Goal: Task Accomplishment & Management: Use online tool/utility

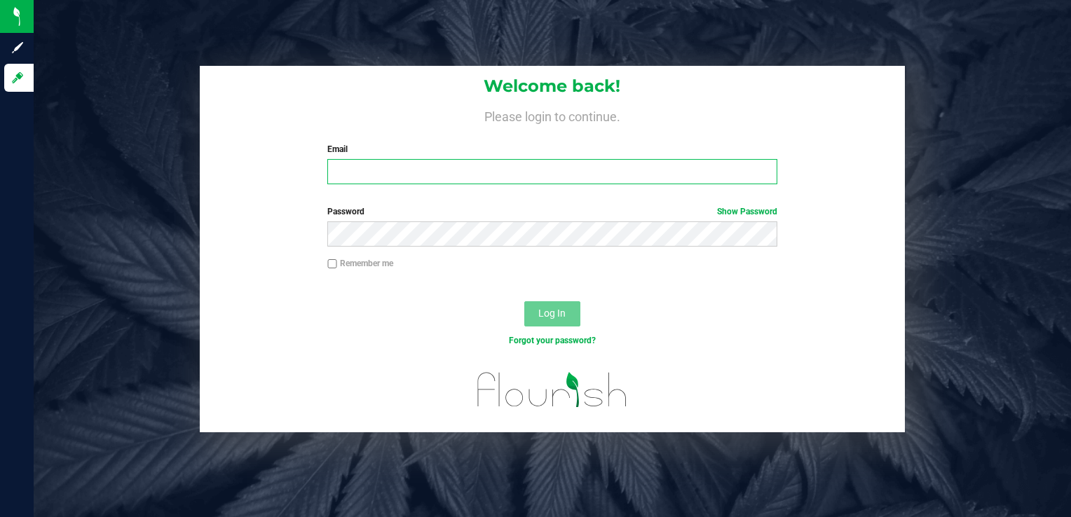
type input "[PERSON_NAME][EMAIL_ADDRESS][DOMAIN_NAME]"
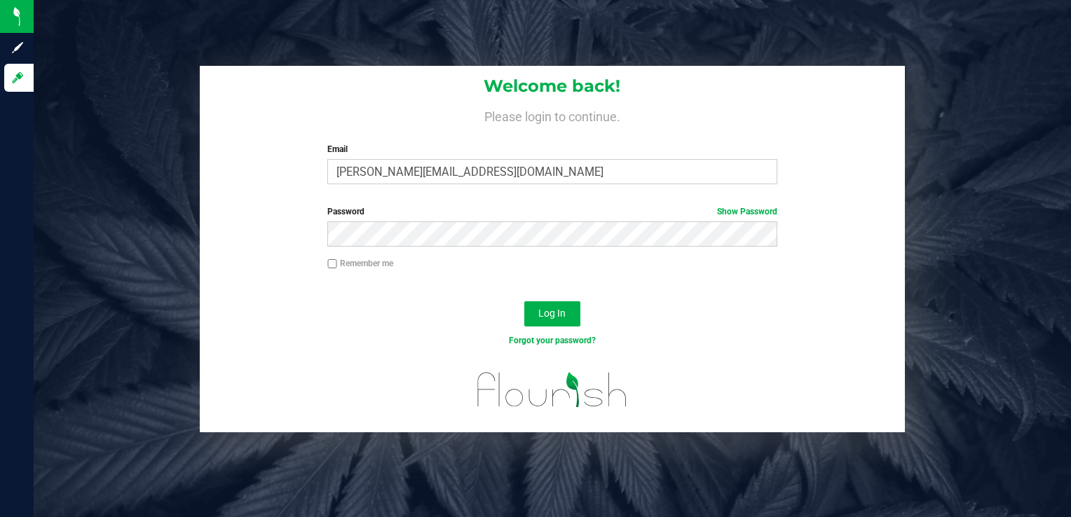
click at [481, 297] on div "Log In" at bounding box center [553, 318] width 706 height 47
click at [558, 309] on span "Log In" at bounding box center [551, 313] width 27 height 11
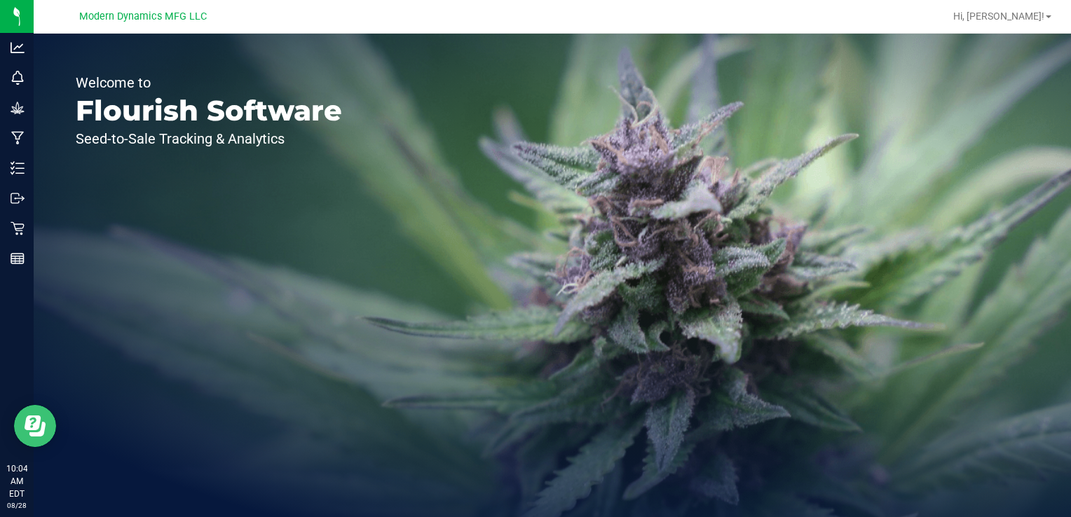
click at [41, 432] on icon "Open Resource Center" at bounding box center [37, 429] width 16 height 15
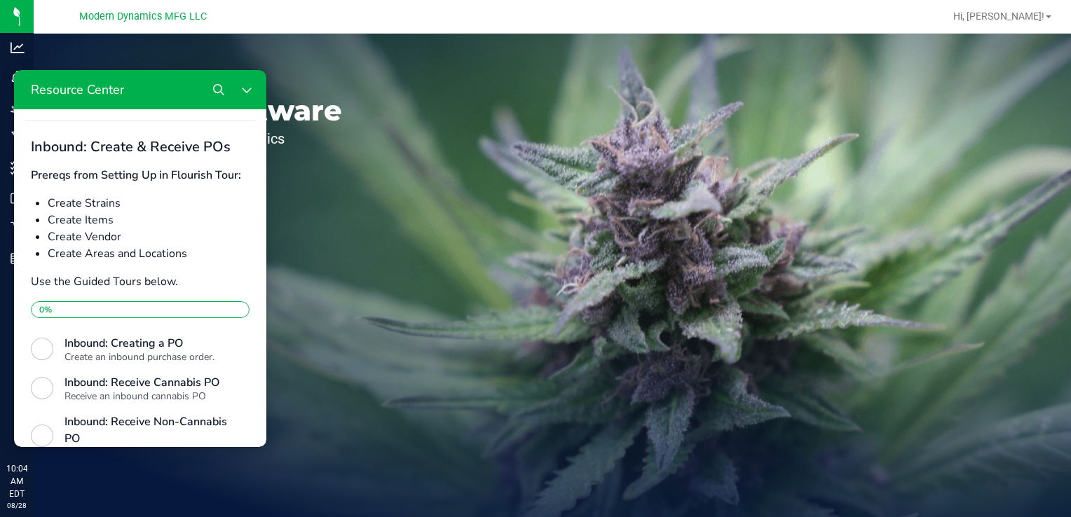
scroll to position [14, 0]
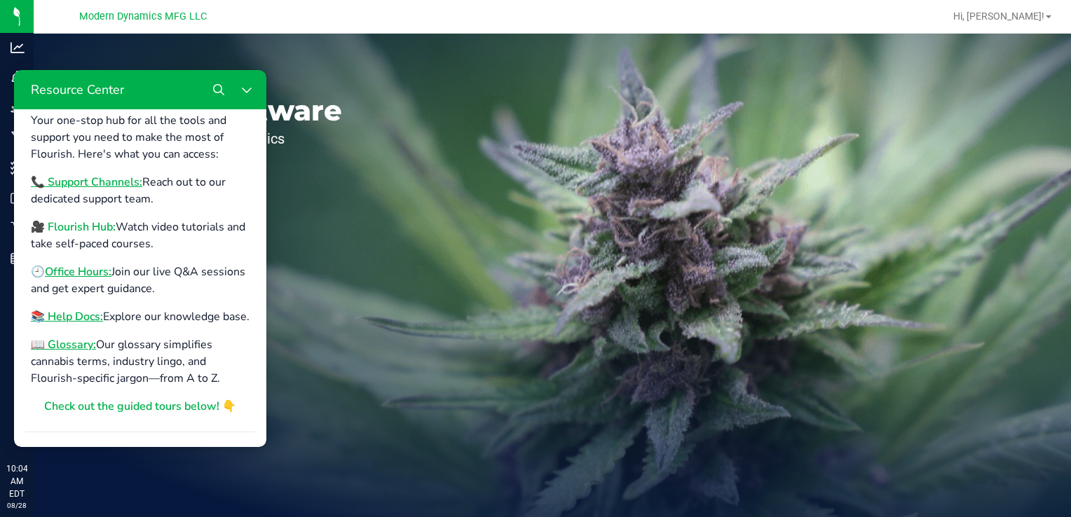
click at [97, 229] on b "🎥 Flourish Hub:" at bounding box center [73, 226] width 85 height 15
click at [247, 95] on icon "Close Resource Center" at bounding box center [246, 89] width 11 height 11
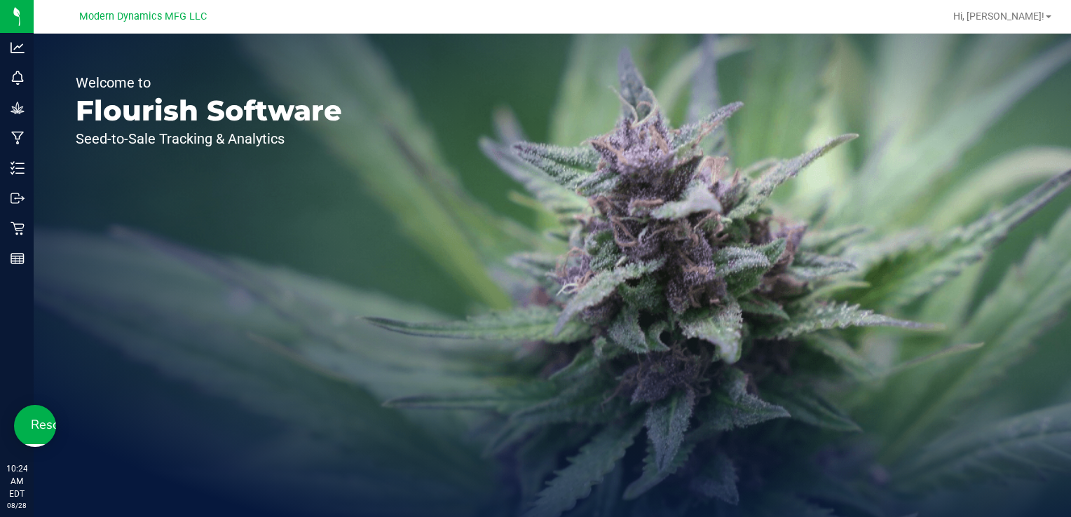
scroll to position [0, 0]
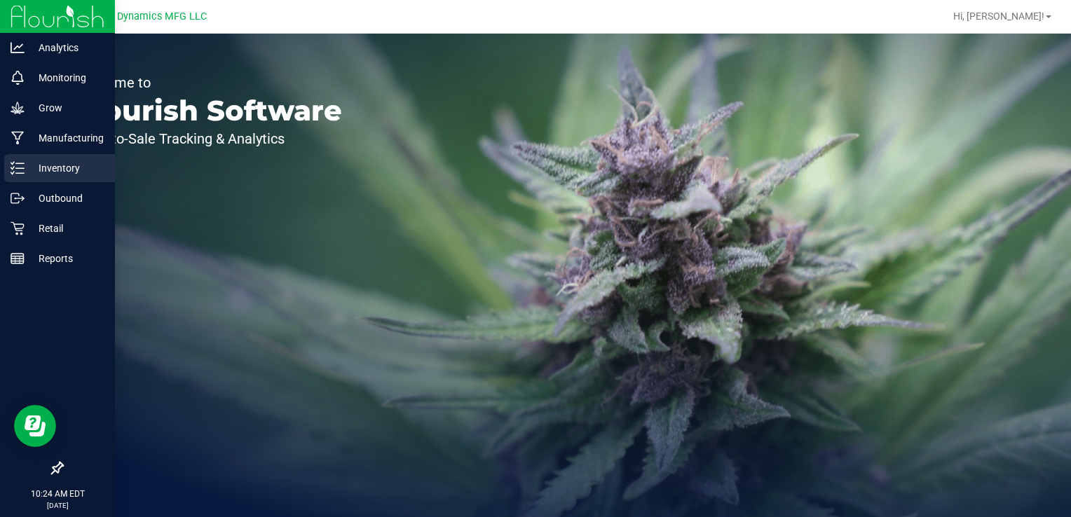
click at [34, 176] on p "Inventory" at bounding box center [67, 168] width 84 height 17
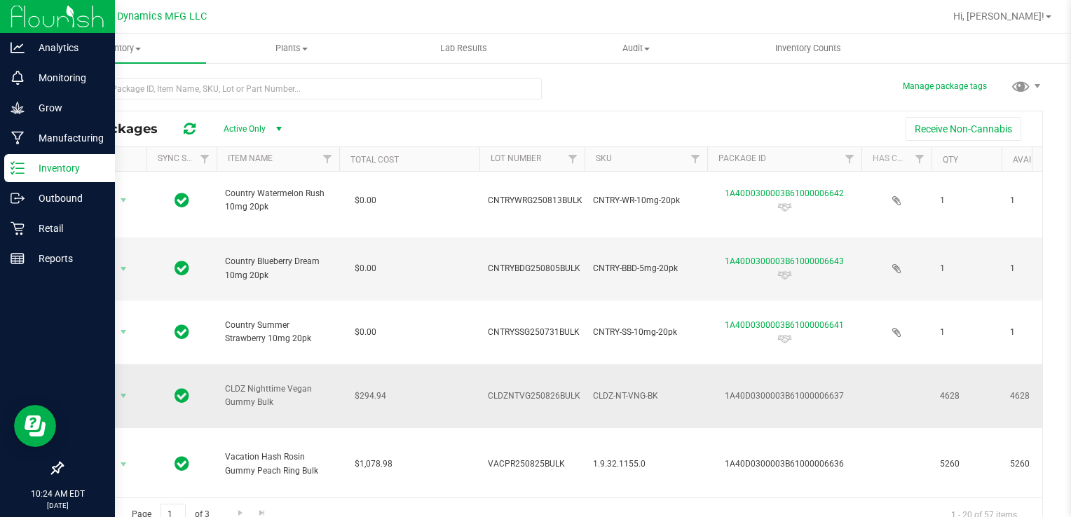
scroll to position [420, 0]
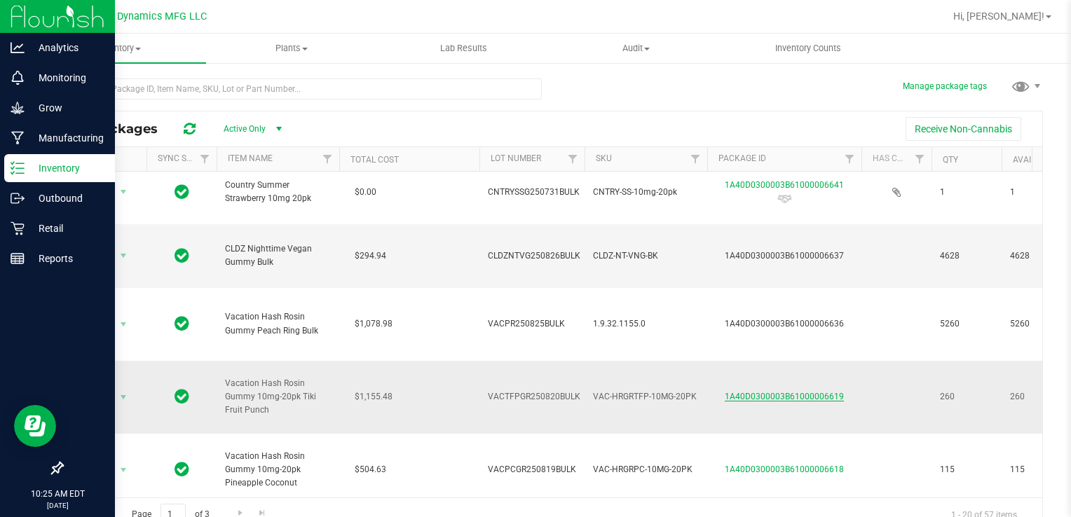
click at [795, 398] on link "1A40D0300003B61000006619" at bounding box center [784, 397] width 119 height 10
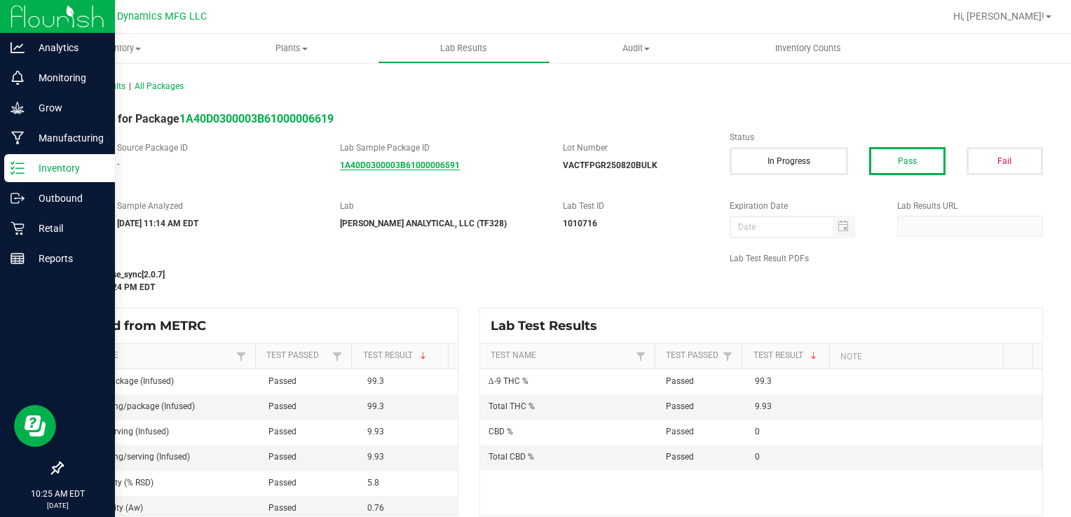
click at [359, 162] on strong "1A40D0300003B61000006591" at bounding box center [400, 165] width 120 height 10
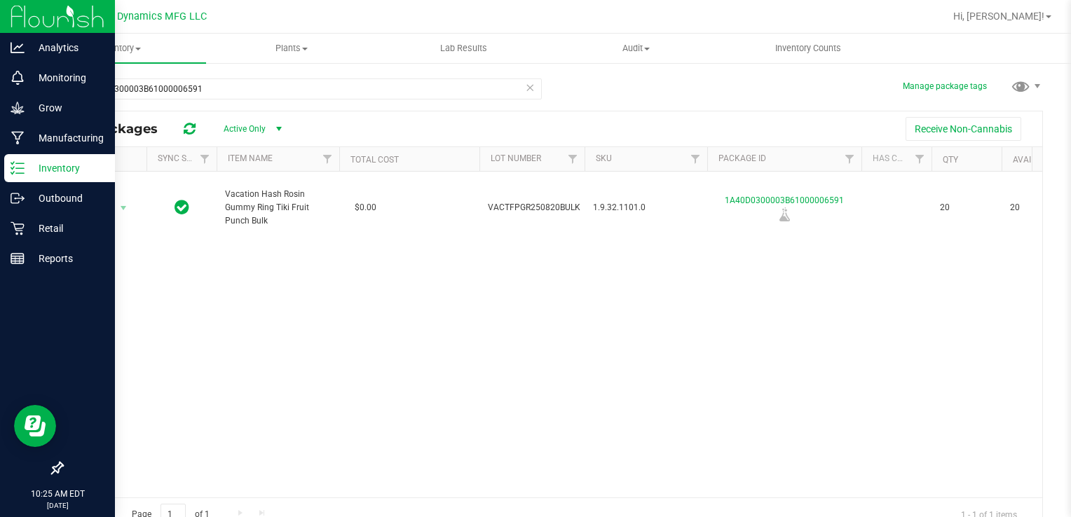
click at [51, 168] on p "Inventory" at bounding box center [67, 168] width 84 height 17
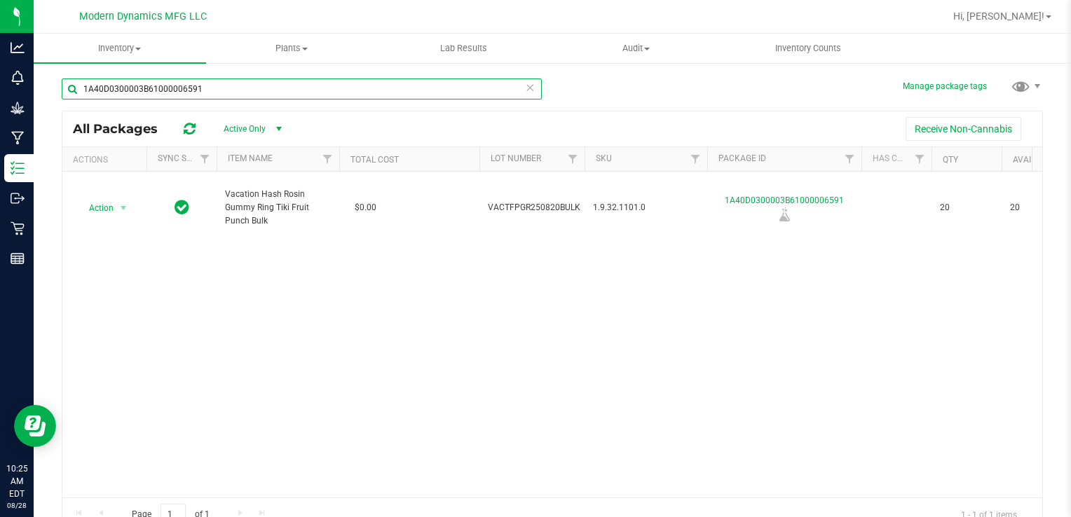
click at [202, 84] on input "1A40D0300003B61000006591" at bounding box center [302, 88] width 480 height 21
type input "1"
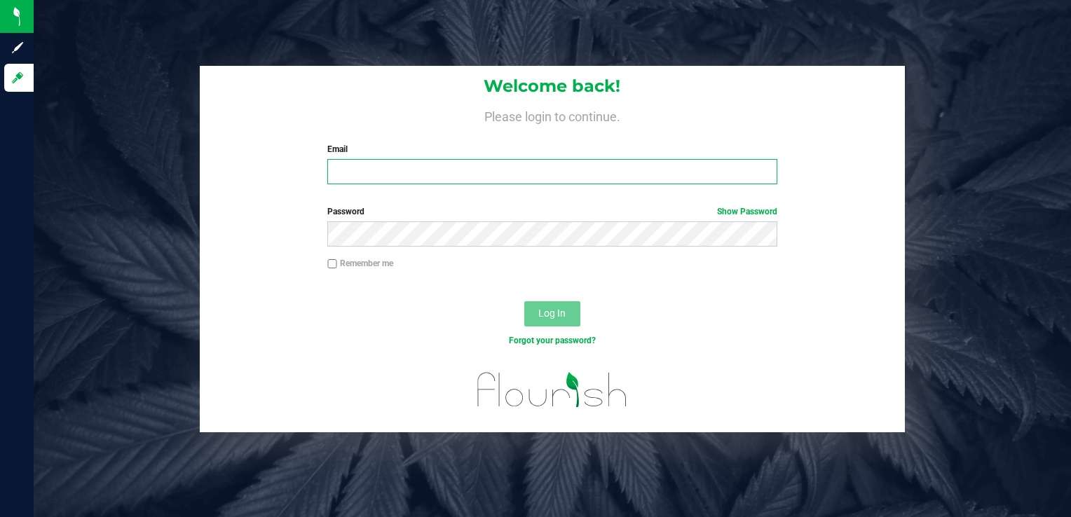
type input "[PERSON_NAME][EMAIL_ADDRESS][DOMAIN_NAME]"
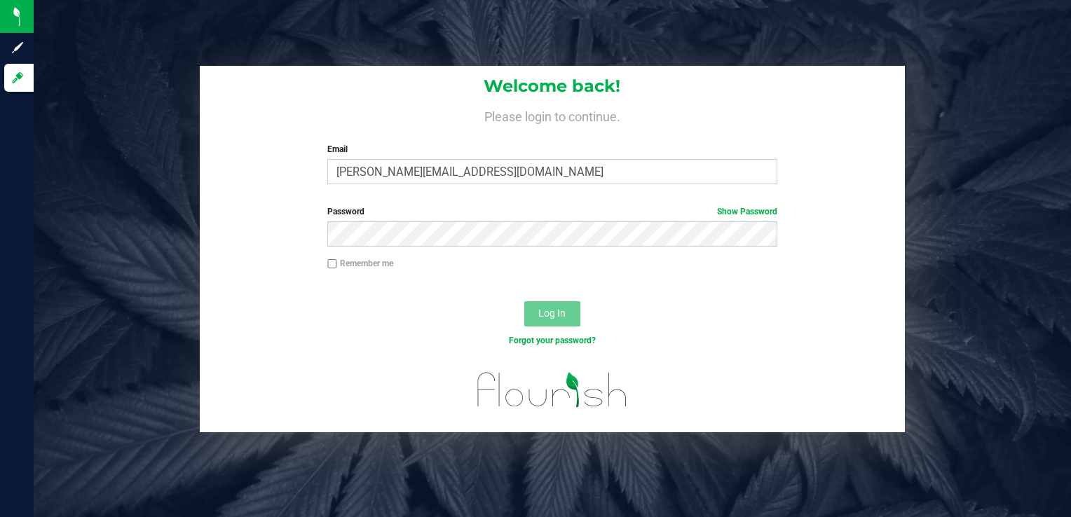
click at [332, 261] on input "Remember me" at bounding box center [332, 264] width 10 height 10
checkbox input "true"
click at [564, 306] on button "Log In" at bounding box center [552, 313] width 56 height 25
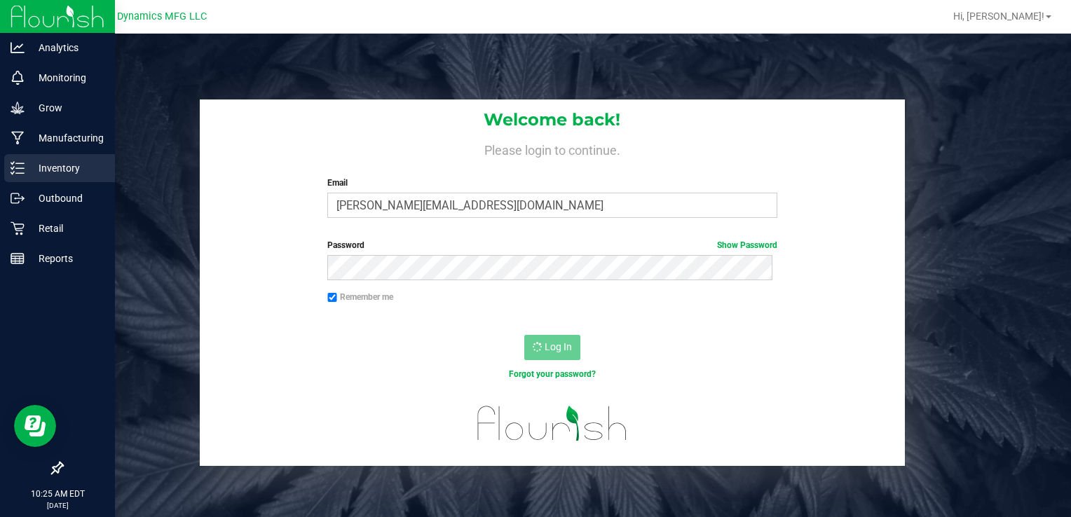
click at [42, 170] on p "Inventory" at bounding box center [67, 168] width 84 height 17
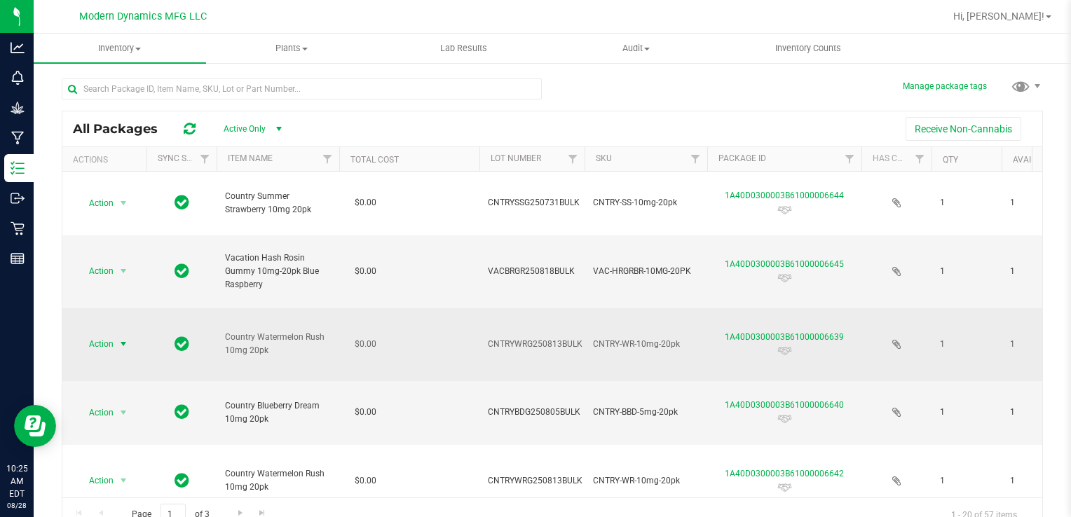
click at [123, 343] on span "select" at bounding box center [123, 343] width 11 height 11
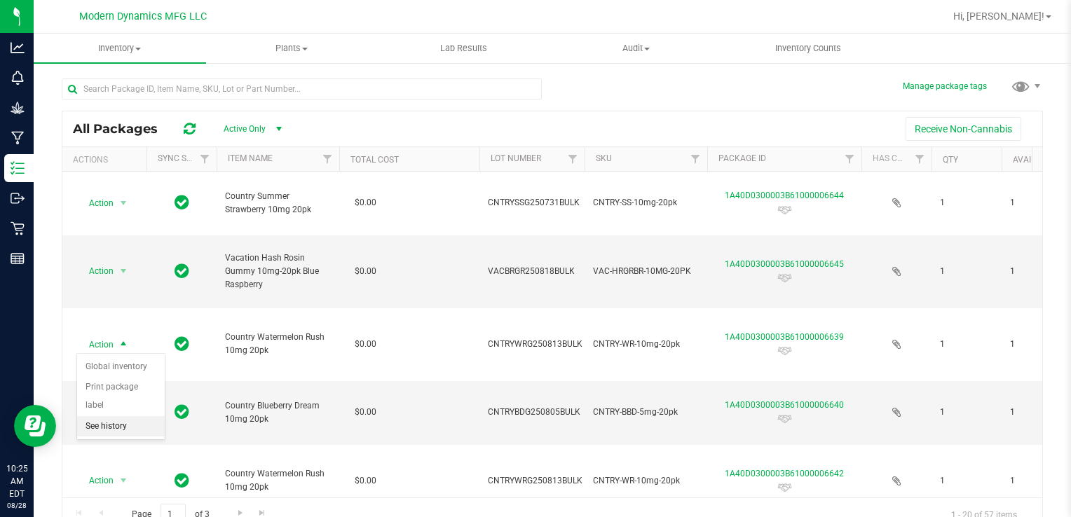
click at [137, 416] on li "See history" at bounding box center [121, 426] width 88 height 21
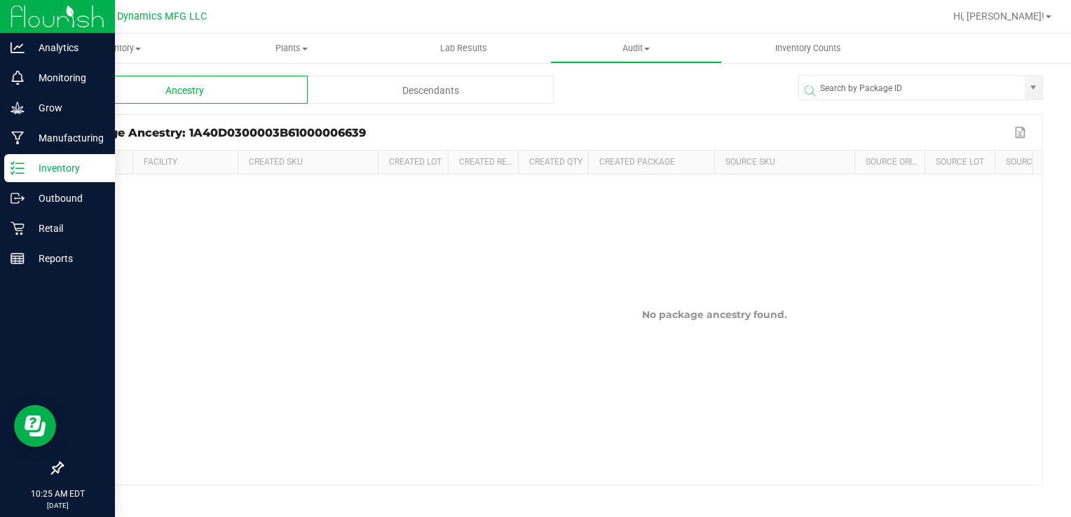
click at [58, 174] on p "Inventory" at bounding box center [67, 168] width 84 height 17
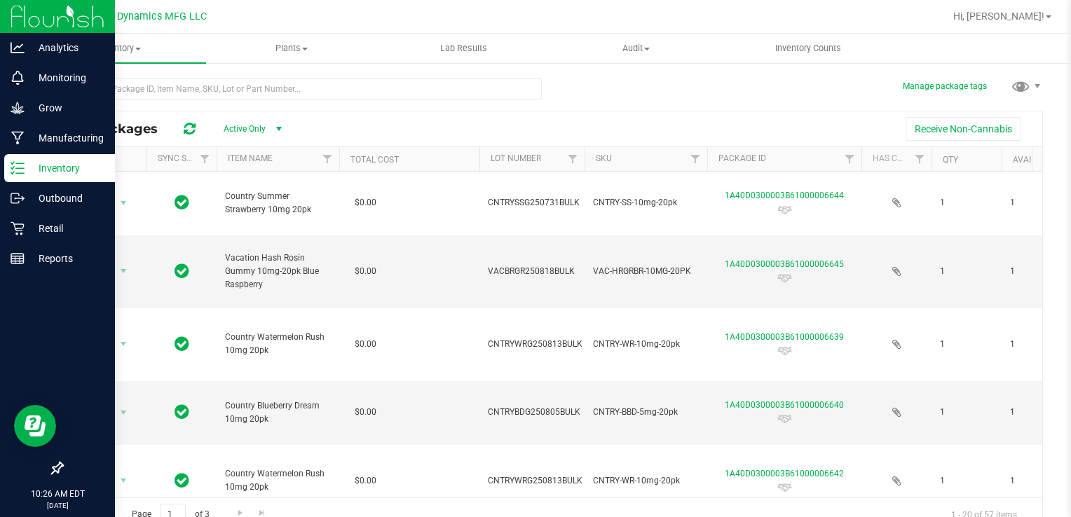
click at [40, 172] on p "Inventory" at bounding box center [67, 168] width 84 height 17
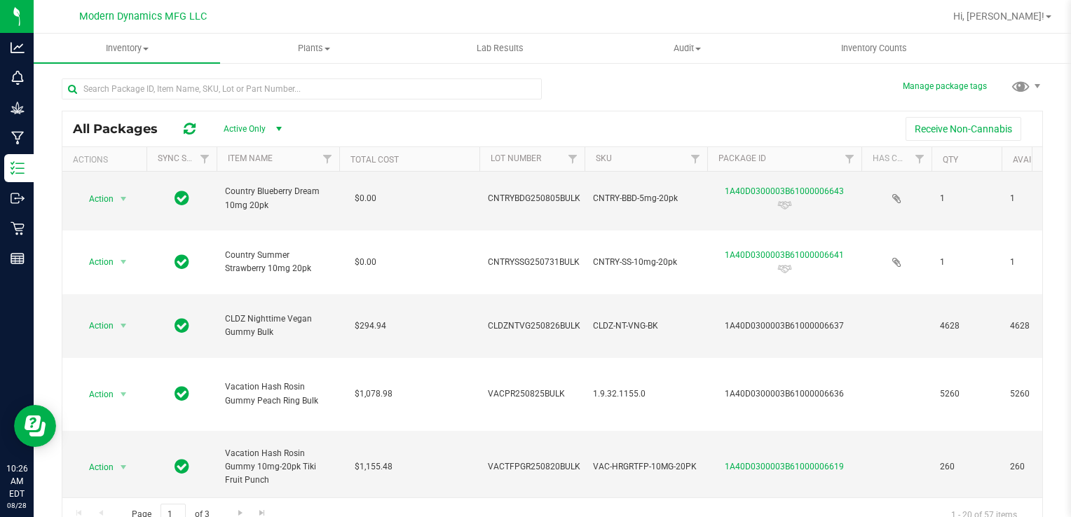
scroll to position [420, 0]
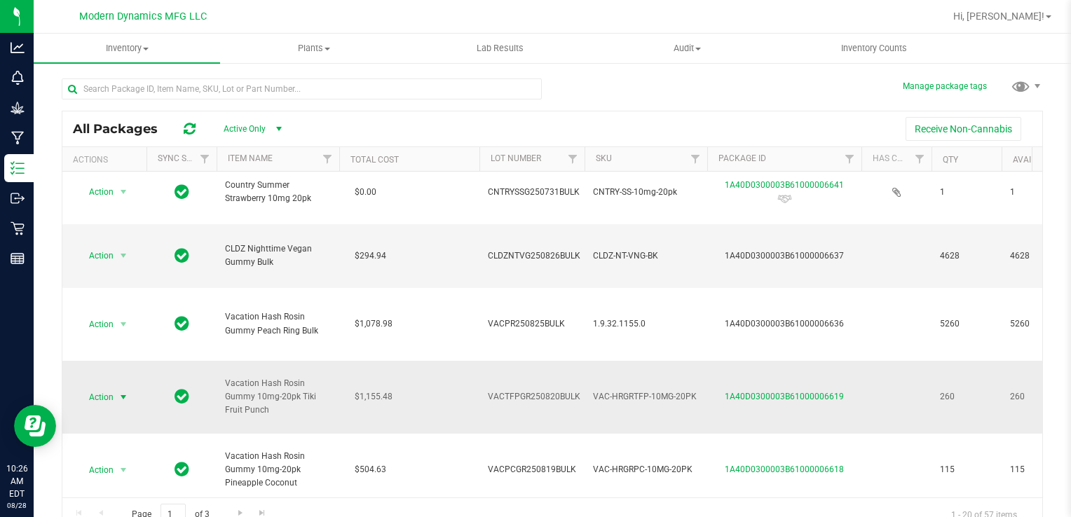
click at [121, 399] on span "select" at bounding box center [123, 397] width 11 height 11
click at [109, 468] on li "See history" at bounding box center [121, 478] width 88 height 21
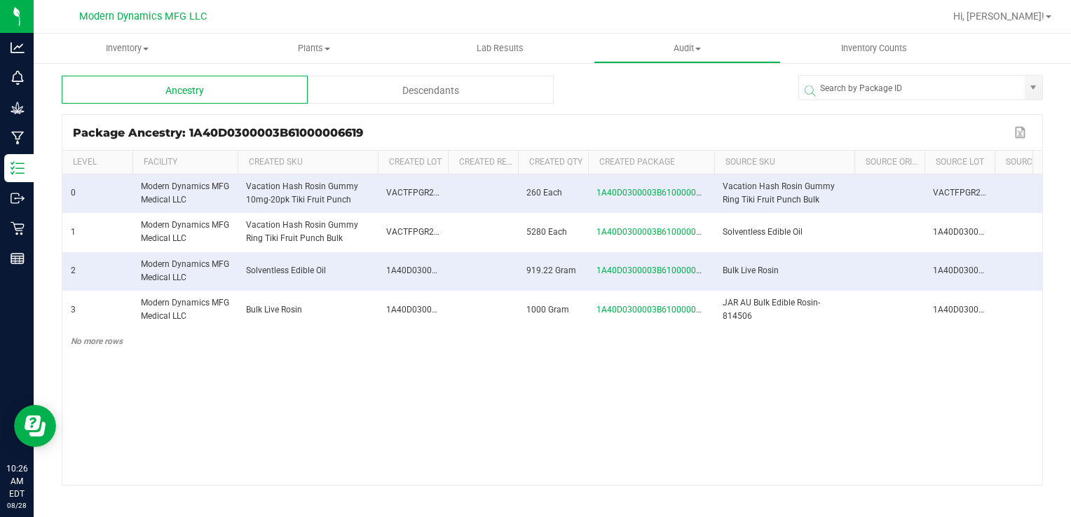
click at [618, 168] on th "Created Package" at bounding box center [651, 163] width 126 height 24
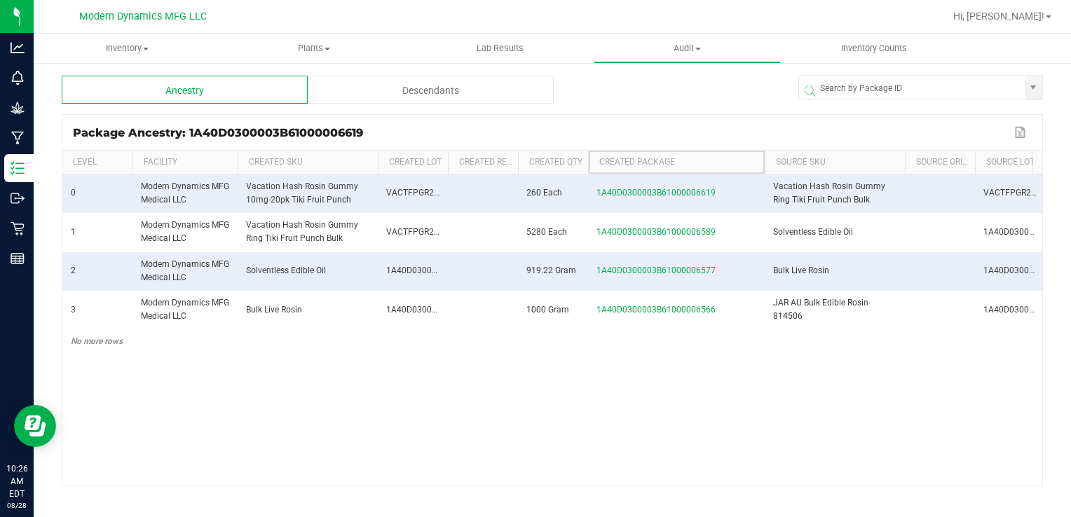
click at [761, 160] on span at bounding box center [762, 266] width 4 height 230
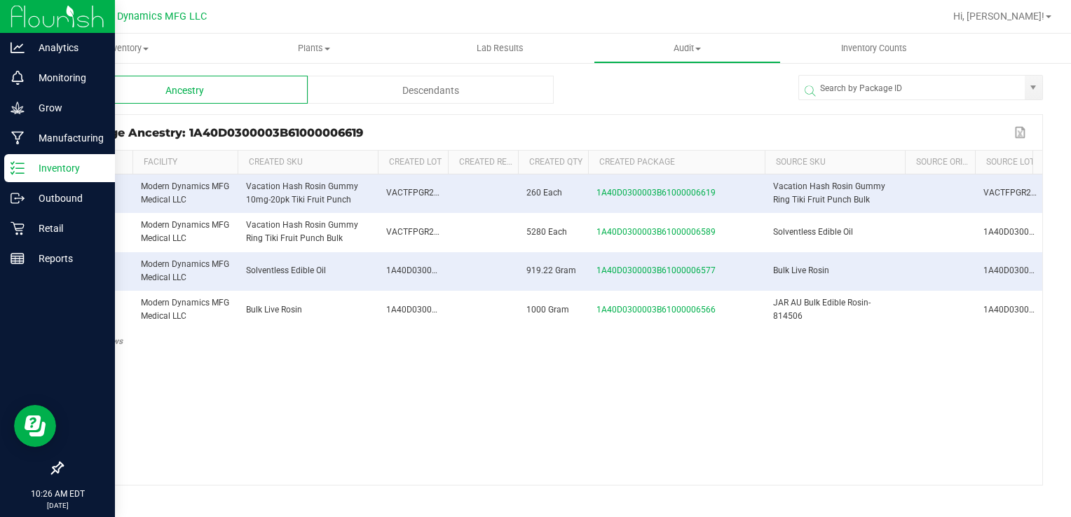
click at [63, 164] on p "Inventory" at bounding box center [67, 168] width 84 height 17
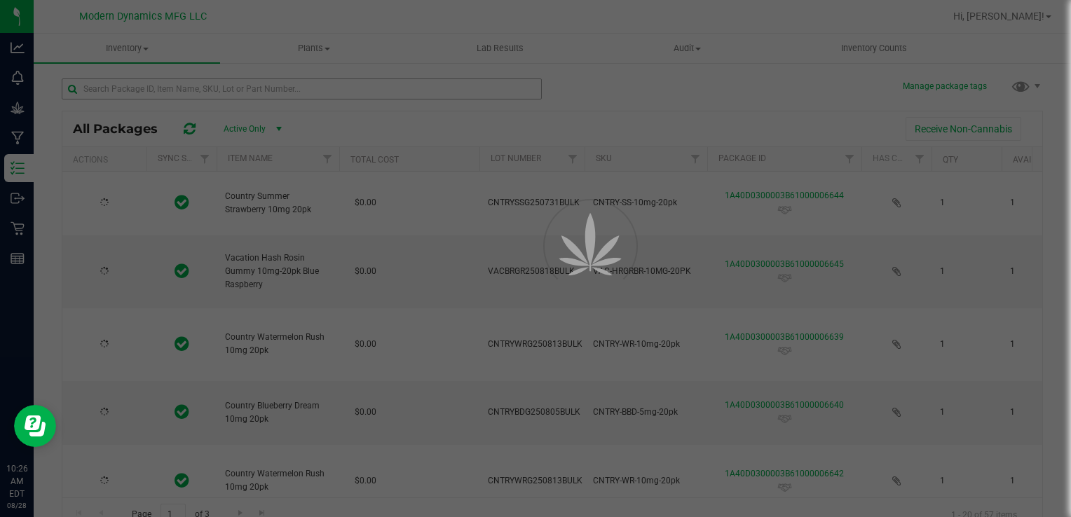
type input "[DATE]"
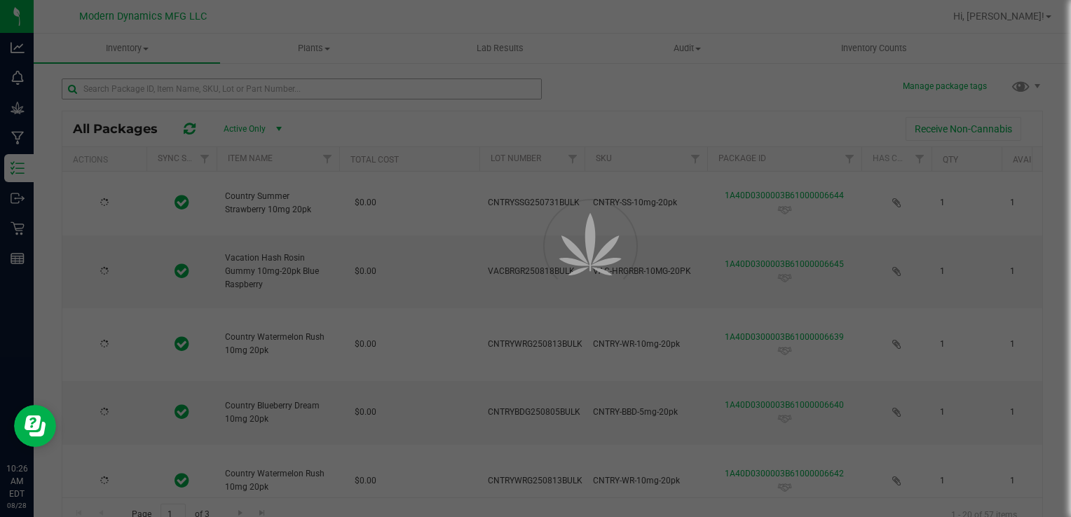
type input "[DATE]"
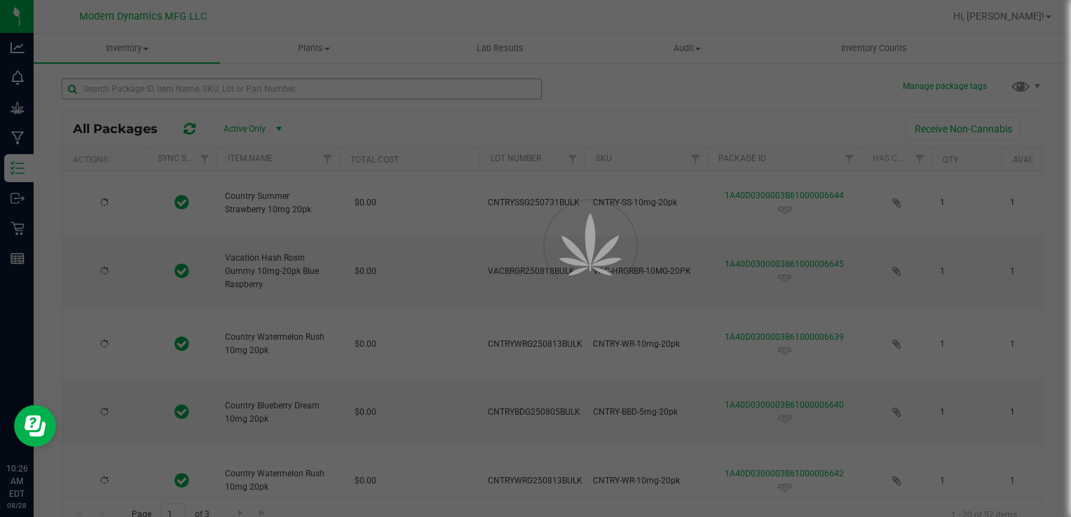
type input "[DATE]"
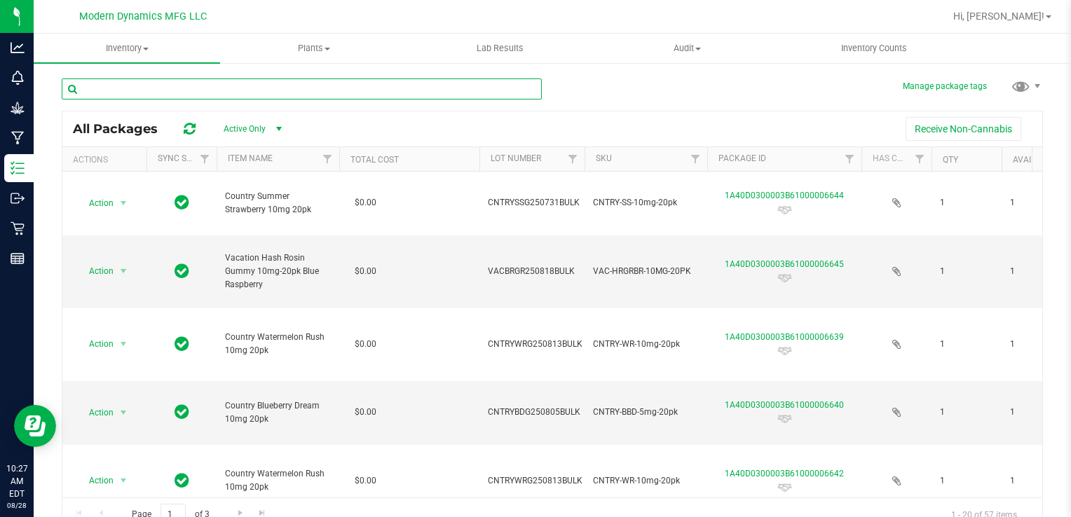
click at [199, 93] on input "text" at bounding box center [302, 88] width 480 height 21
type input "6589"
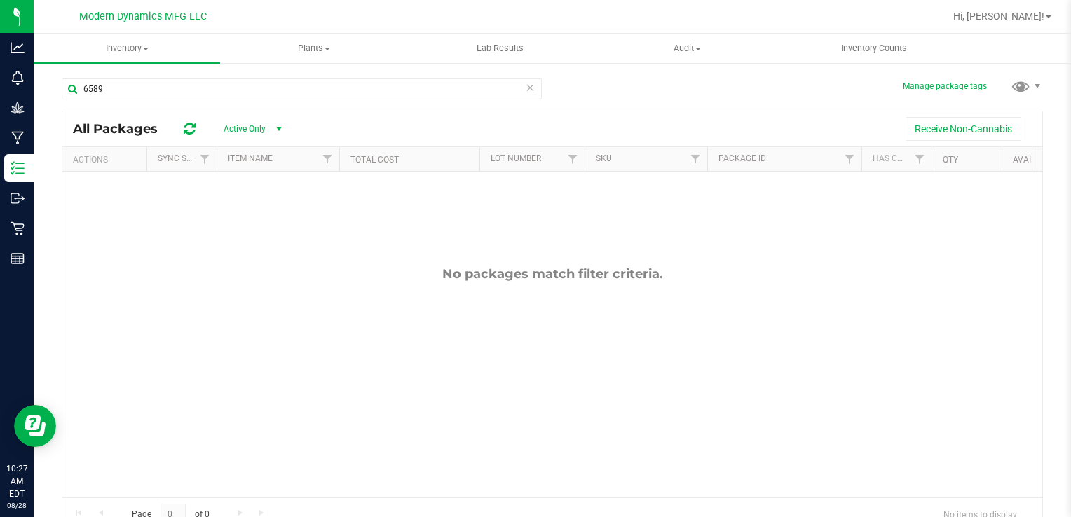
click at [274, 130] on span "select" at bounding box center [278, 128] width 11 height 11
click at [257, 216] on li "All" at bounding box center [250, 214] width 76 height 21
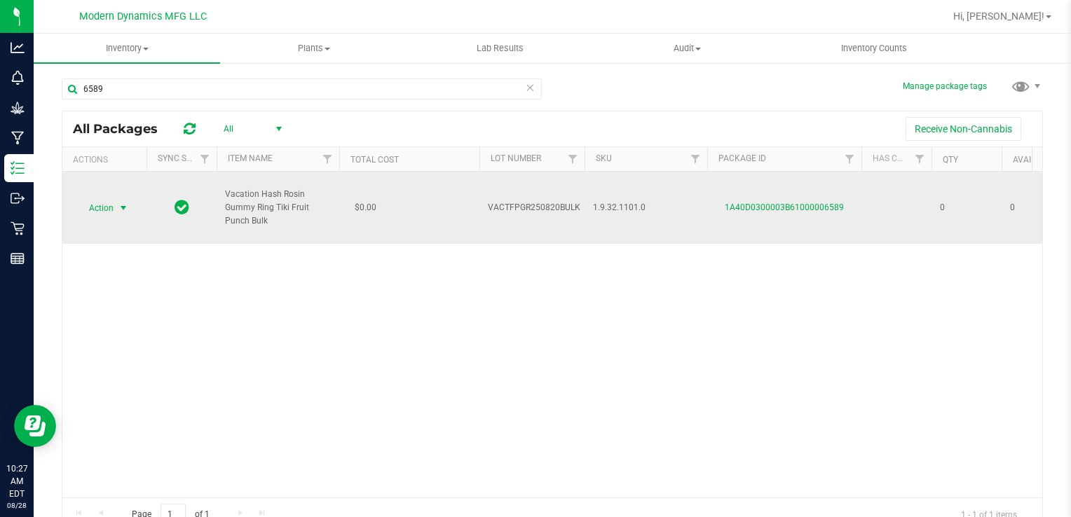
click at [126, 209] on span "select" at bounding box center [123, 208] width 11 height 11
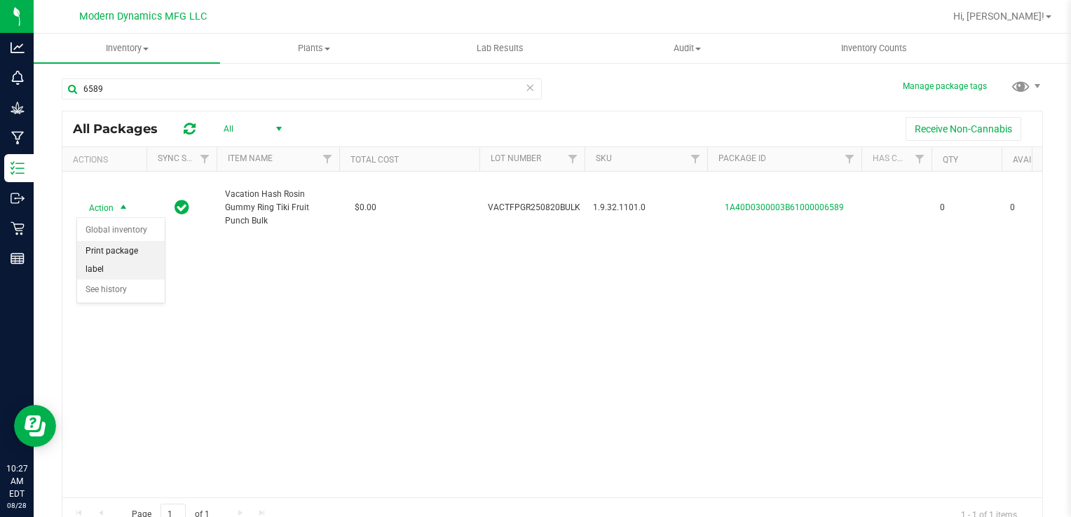
click at [117, 256] on li "Print package label" at bounding box center [121, 260] width 88 height 39
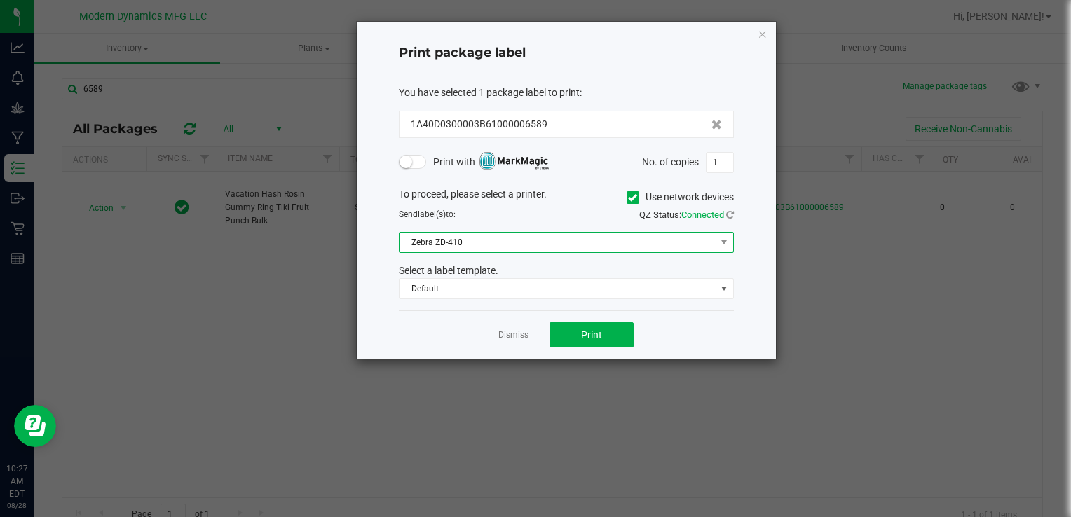
click at [451, 243] on span "Zebra ZD-410" at bounding box center [557, 243] width 316 height 20
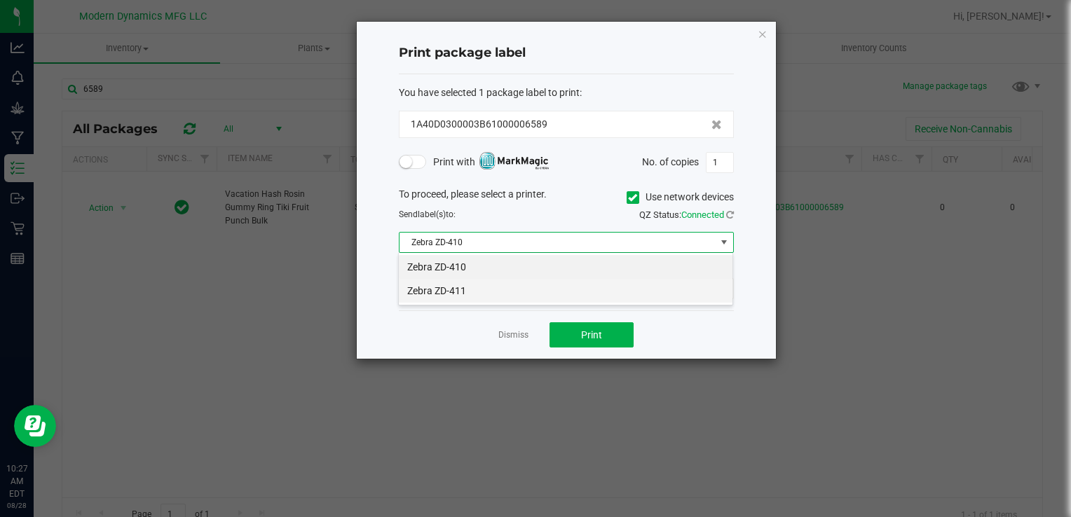
click at [451, 292] on li "Zebra ZD-411" at bounding box center [566, 291] width 334 height 24
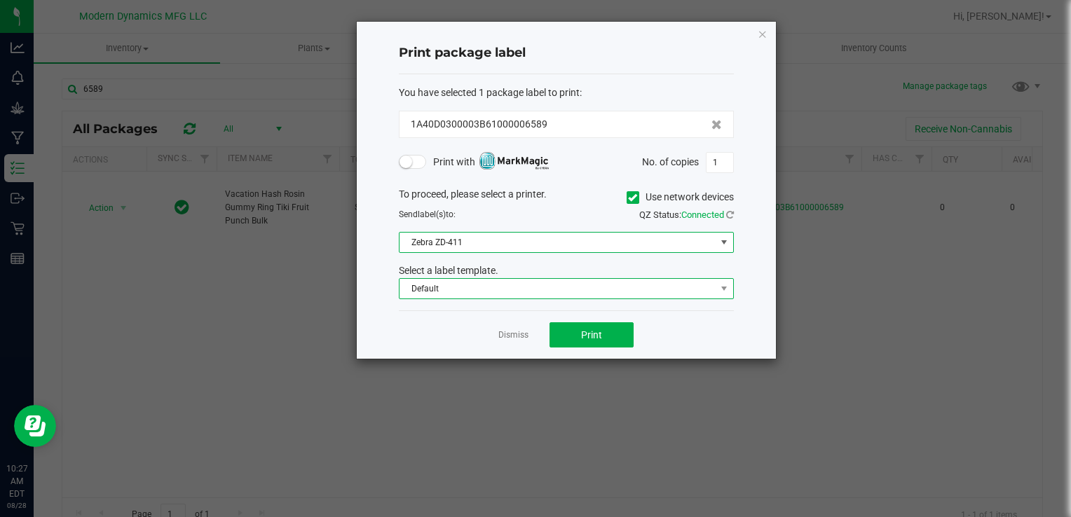
click at [452, 287] on span "Default" at bounding box center [557, 289] width 316 height 20
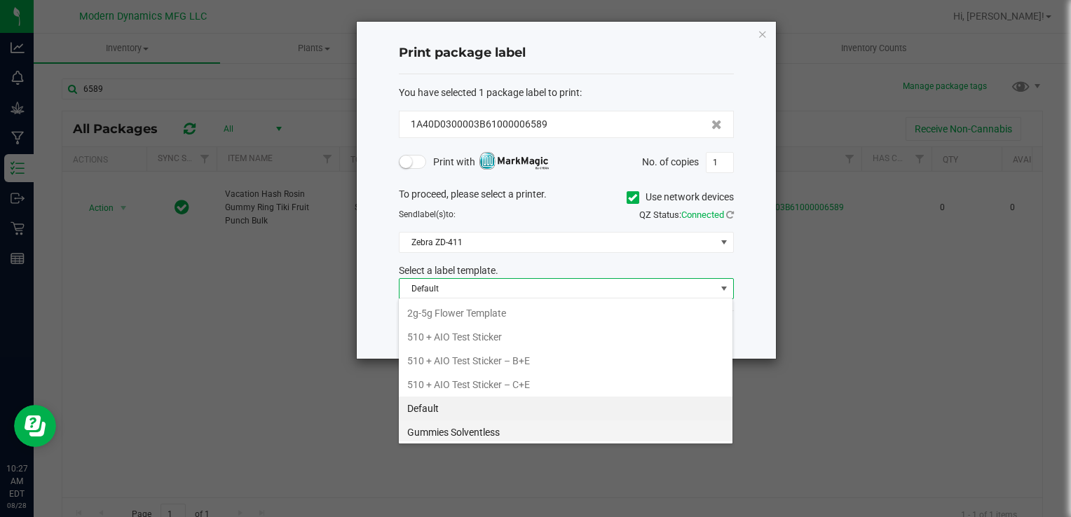
click at [433, 438] on li "Gummies Solventless" at bounding box center [566, 432] width 334 height 24
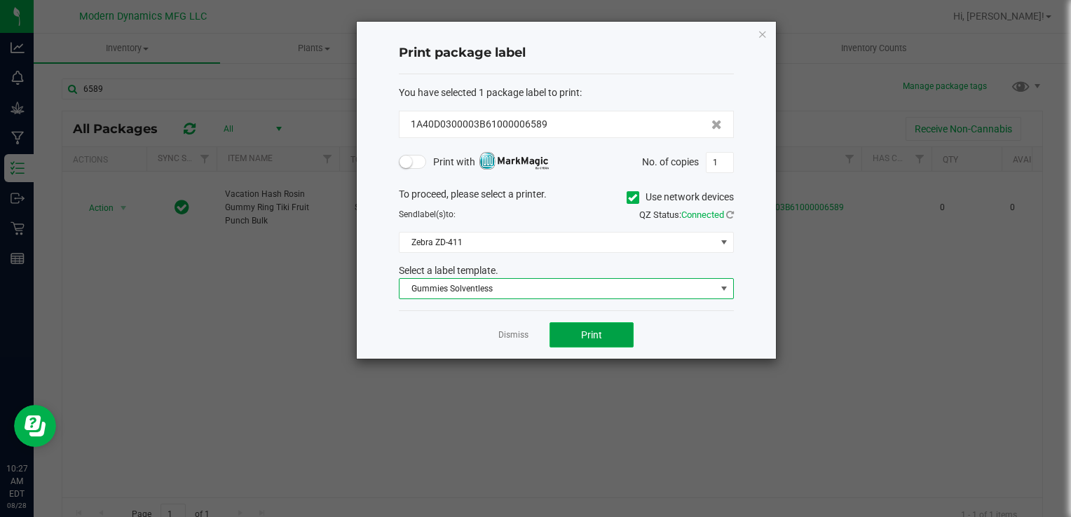
click at [599, 342] on button "Print" at bounding box center [591, 334] width 84 height 25
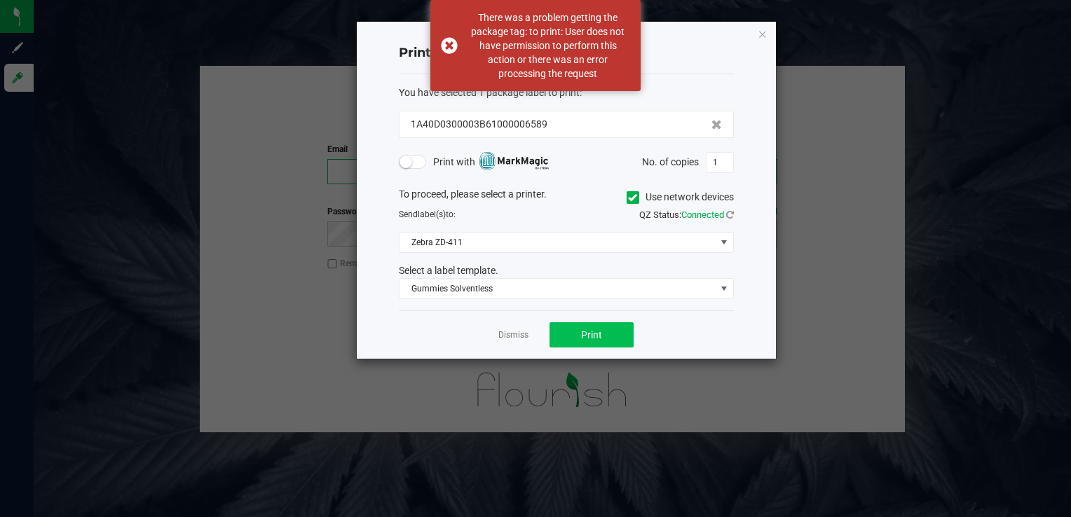
type input "[PERSON_NAME][EMAIL_ADDRESS][DOMAIN_NAME]"
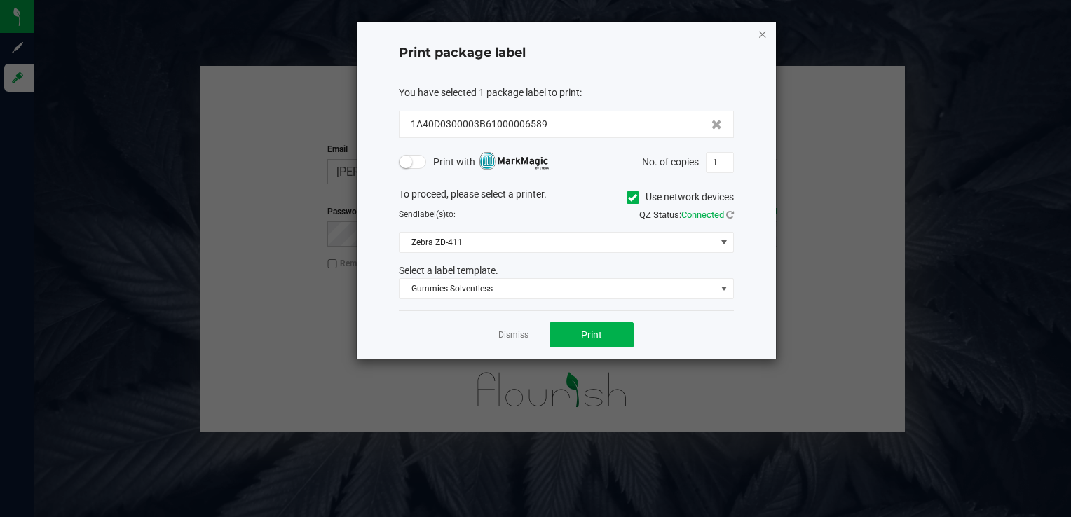
click at [760, 38] on icon "button" at bounding box center [763, 33] width 10 height 17
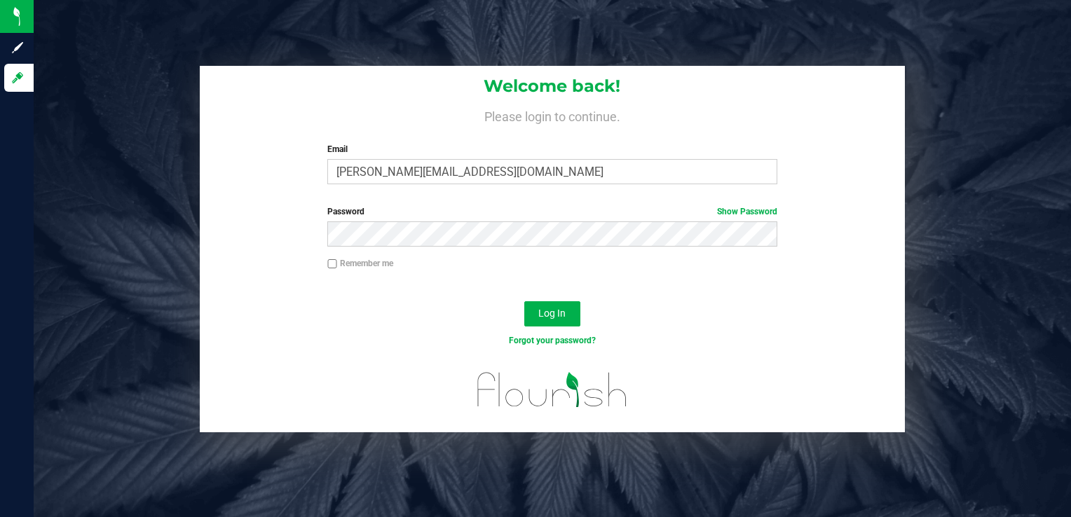
click at [334, 266] on input "Remember me" at bounding box center [332, 264] width 10 height 10
checkbox input "true"
click at [548, 311] on span "Log In" at bounding box center [551, 313] width 27 height 11
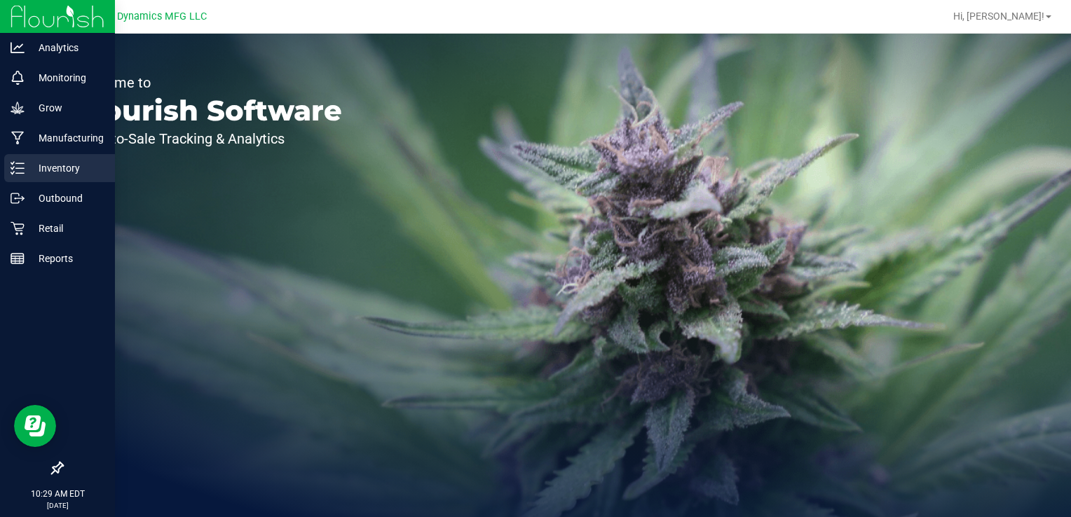
click at [62, 170] on p "Inventory" at bounding box center [67, 168] width 84 height 17
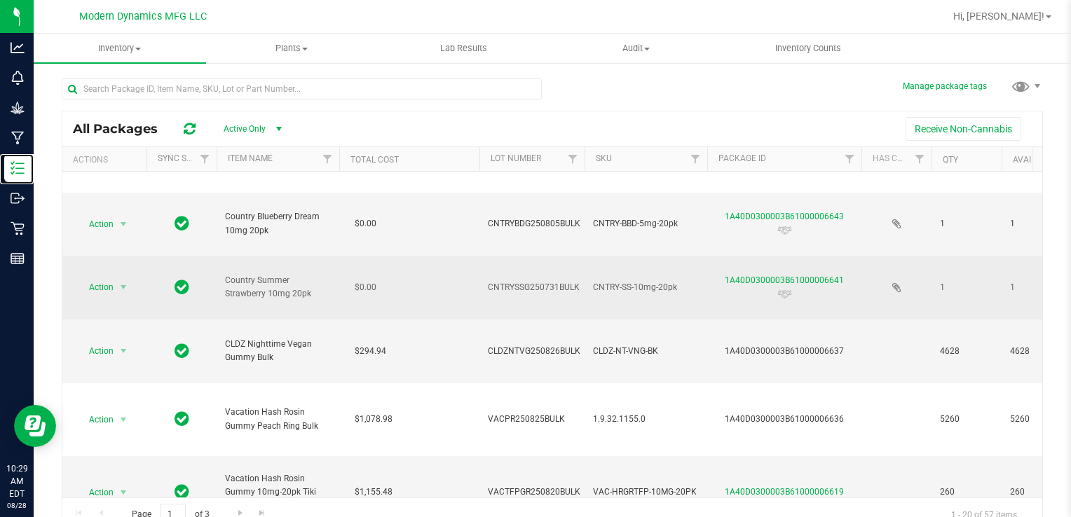
scroll to position [350, 0]
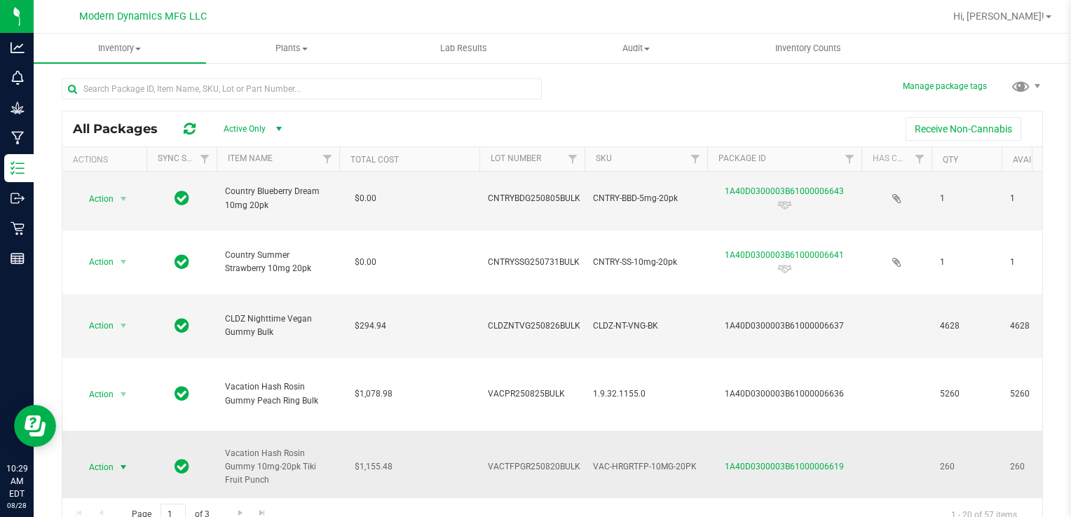
click at [120, 465] on span "select" at bounding box center [123, 467] width 11 height 11
click at [87, 451] on li "See history" at bounding box center [121, 461] width 88 height 21
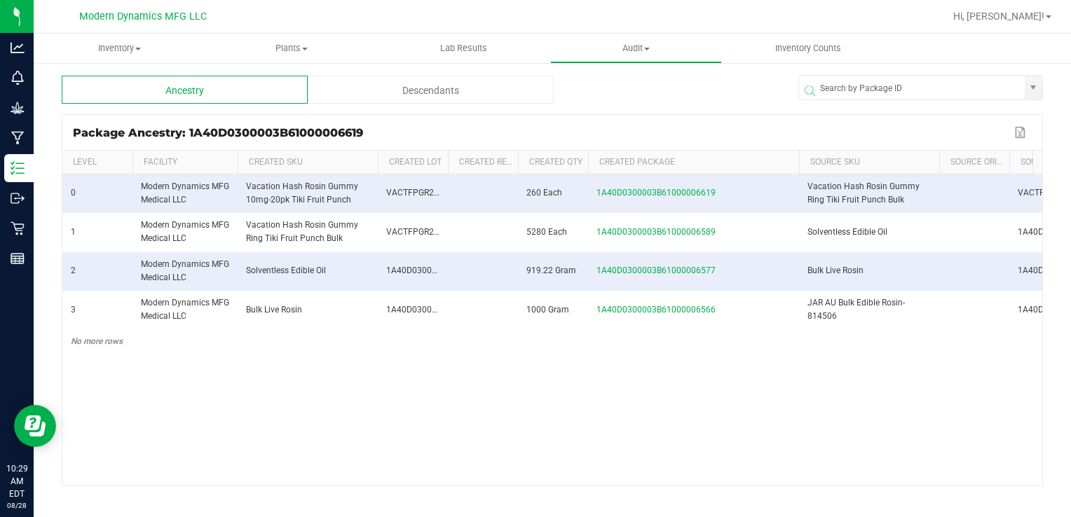
click at [796, 161] on span at bounding box center [797, 266] width 4 height 230
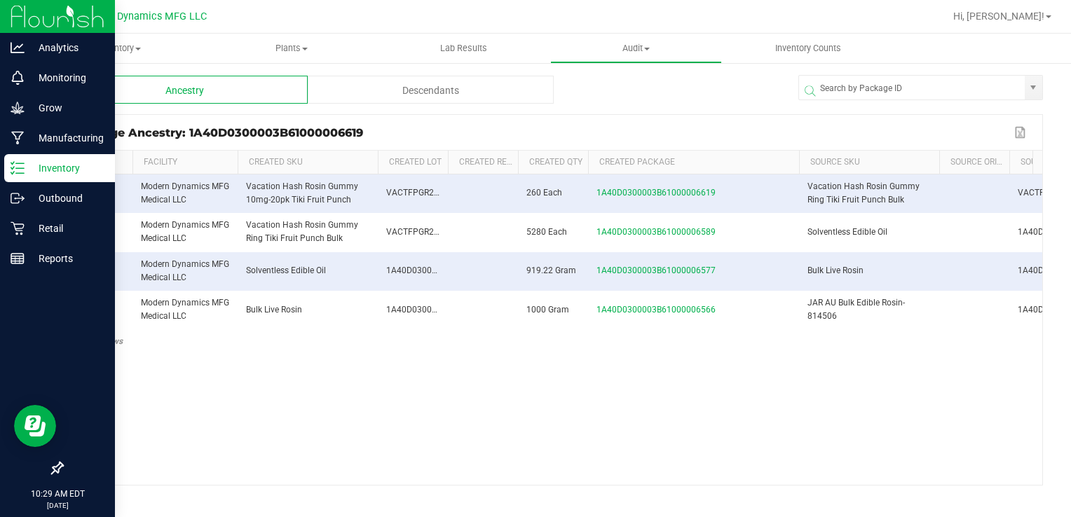
click at [65, 164] on p "Inventory" at bounding box center [67, 168] width 84 height 17
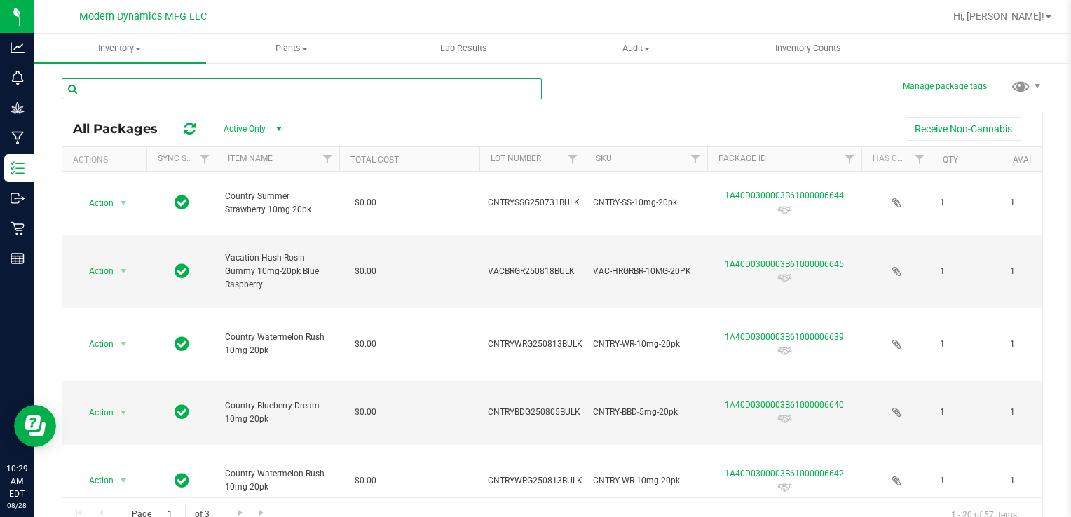
click at [179, 84] on input "text" at bounding box center [302, 88] width 480 height 21
click at [278, 133] on span "select" at bounding box center [278, 128] width 11 height 11
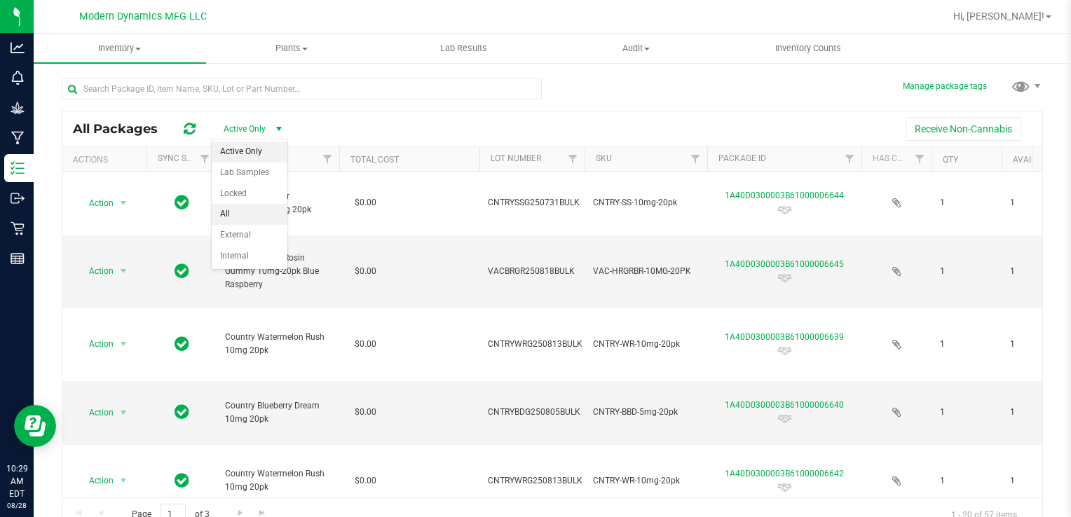
click at [245, 209] on li "All" at bounding box center [250, 214] width 76 height 21
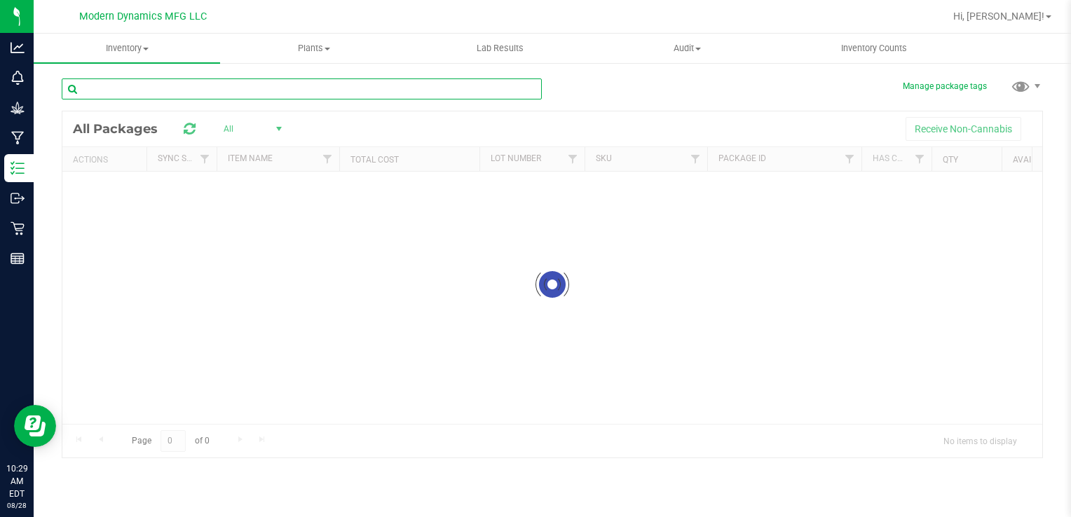
click at [137, 86] on input "text" at bounding box center [302, 88] width 480 height 21
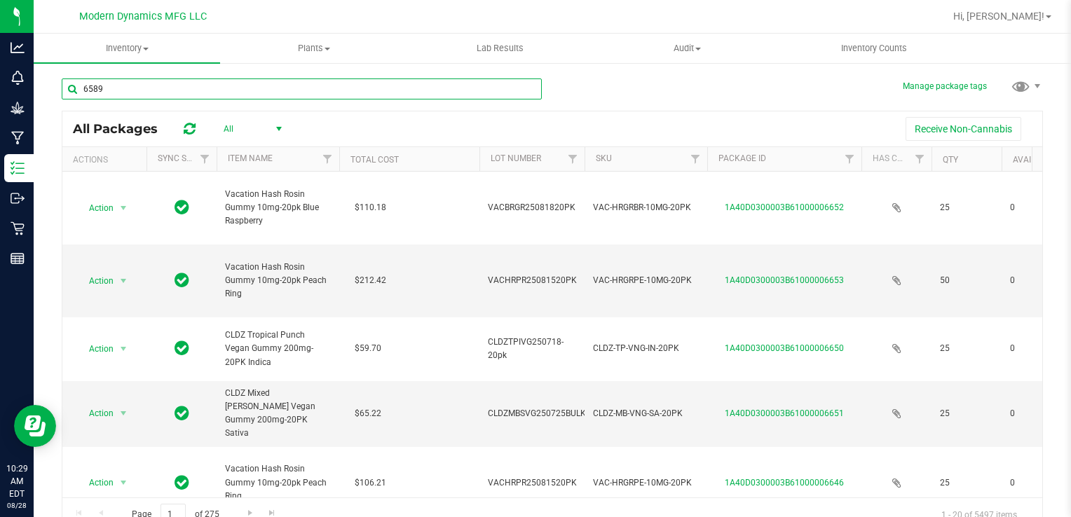
type input "6589"
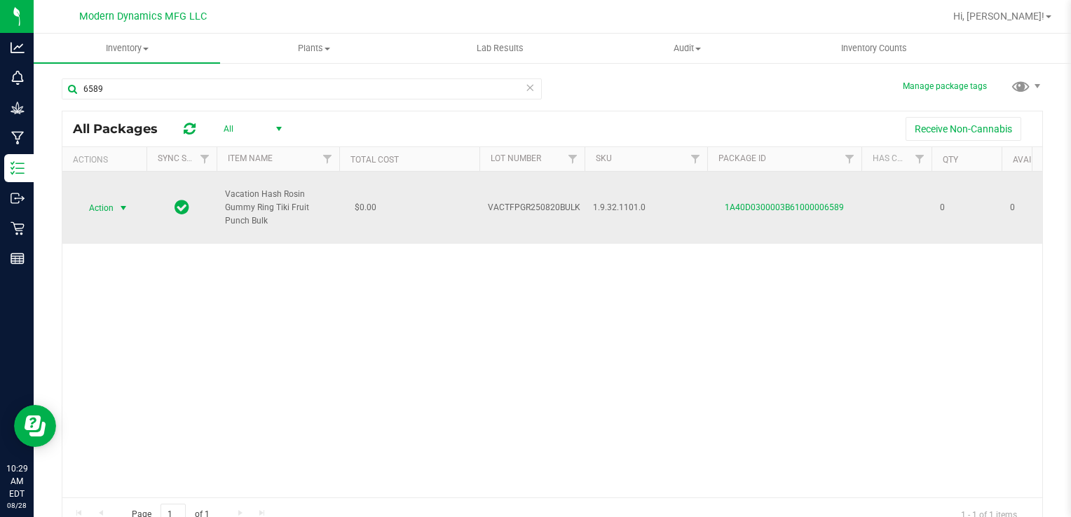
click at [126, 203] on span "select" at bounding box center [123, 208] width 11 height 11
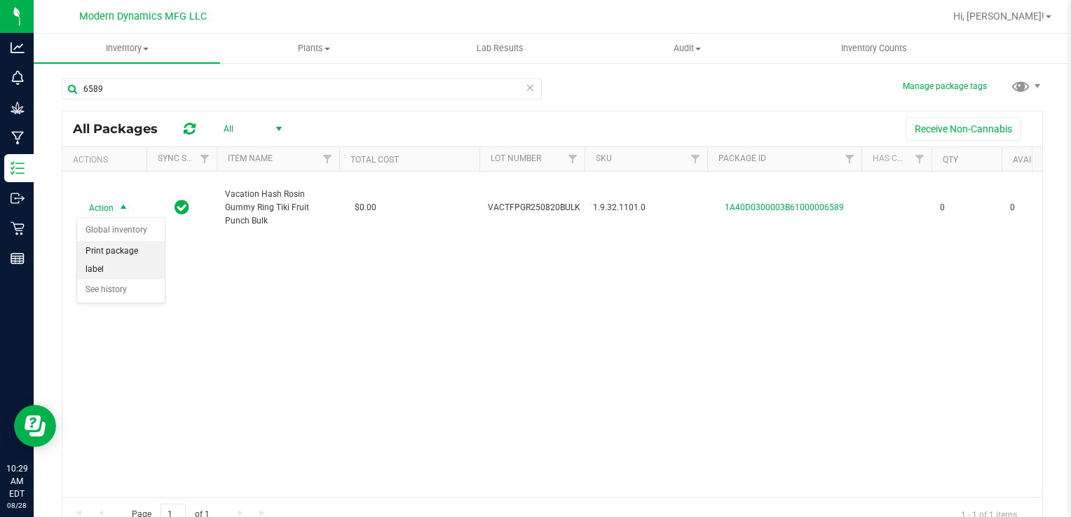
click at [143, 257] on li "Print package label" at bounding box center [121, 260] width 88 height 39
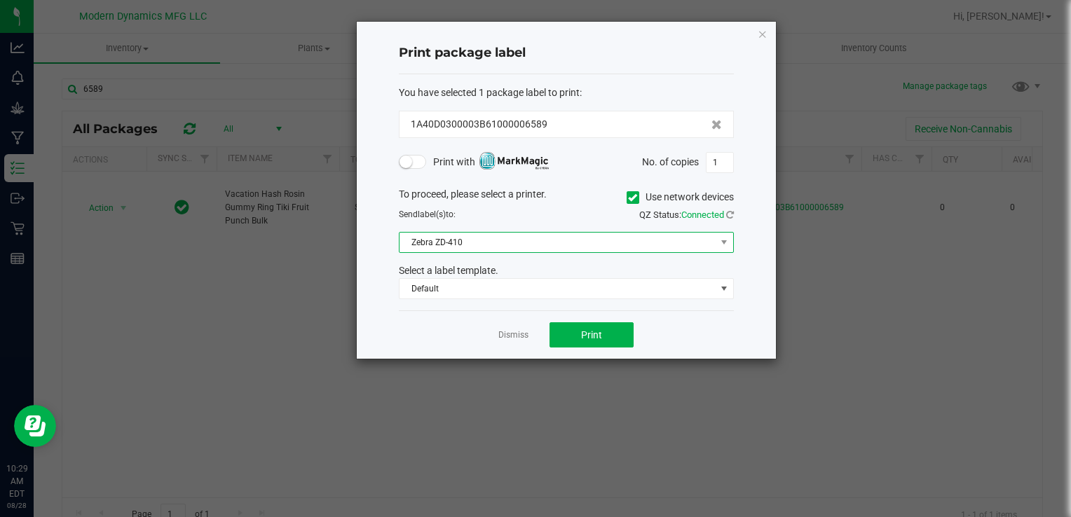
click at [456, 240] on span "Zebra ZD-410" at bounding box center [557, 243] width 316 height 20
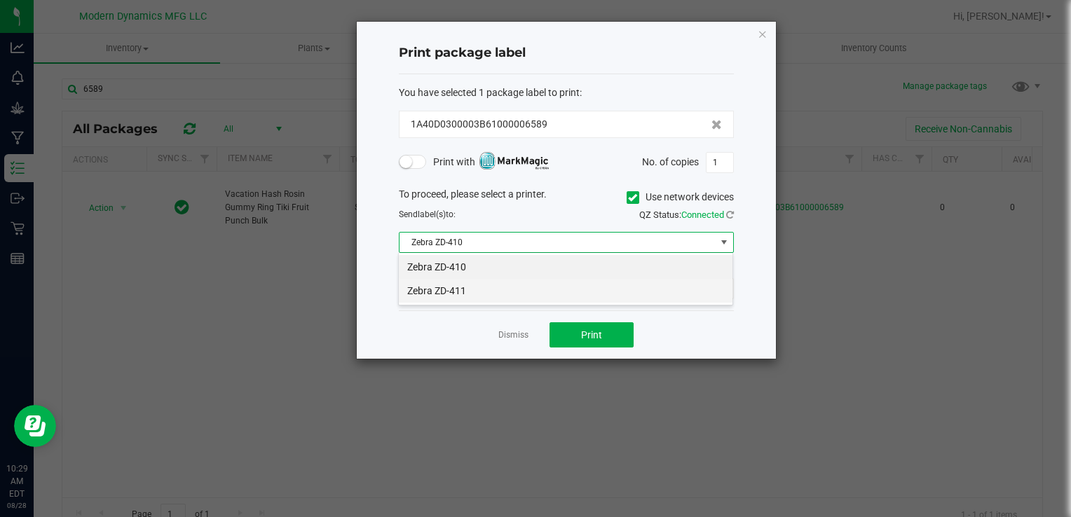
click at [465, 289] on li "Zebra ZD-411" at bounding box center [566, 291] width 334 height 24
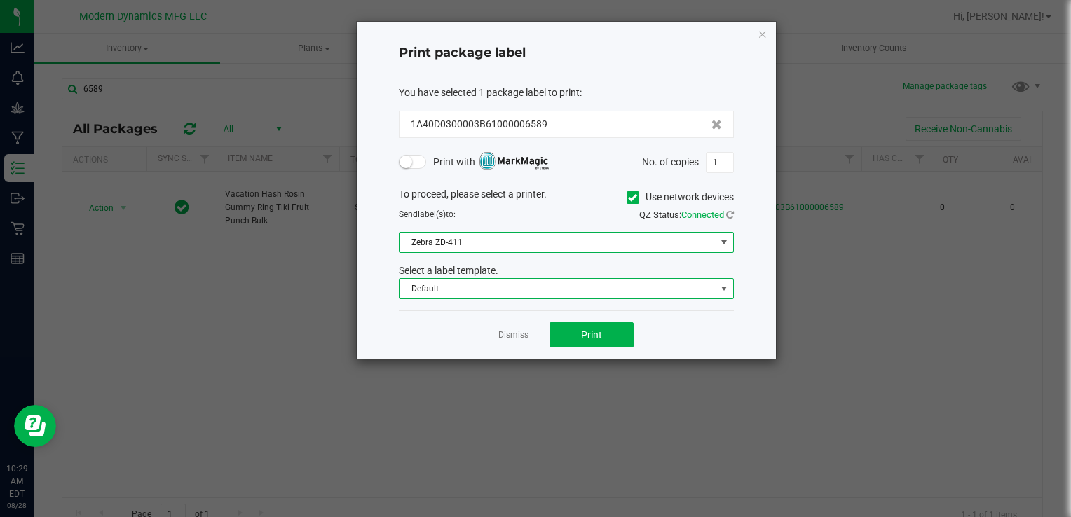
click at [465, 289] on span "Default" at bounding box center [557, 289] width 316 height 20
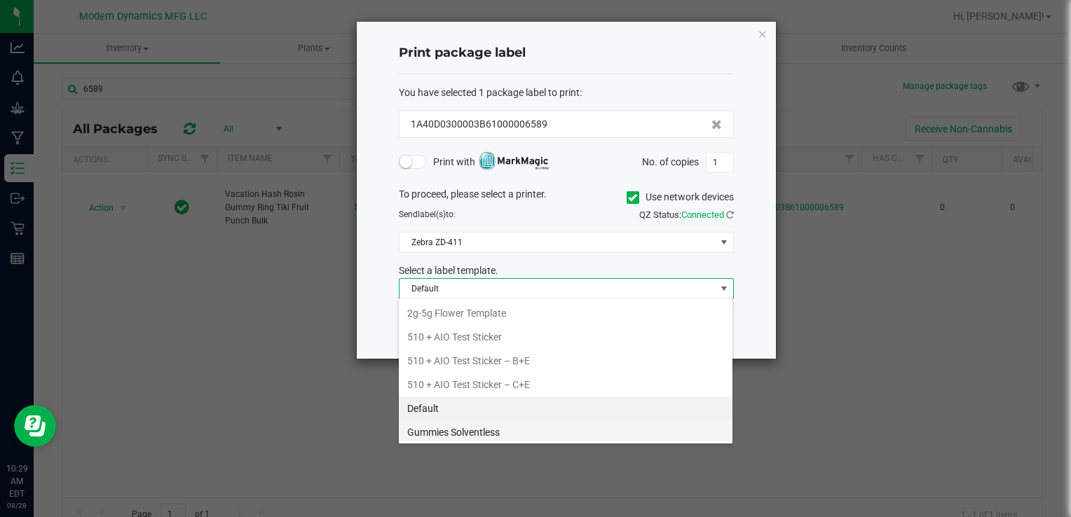
click at [482, 425] on li "Gummies Solventless" at bounding box center [566, 432] width 334 height 24
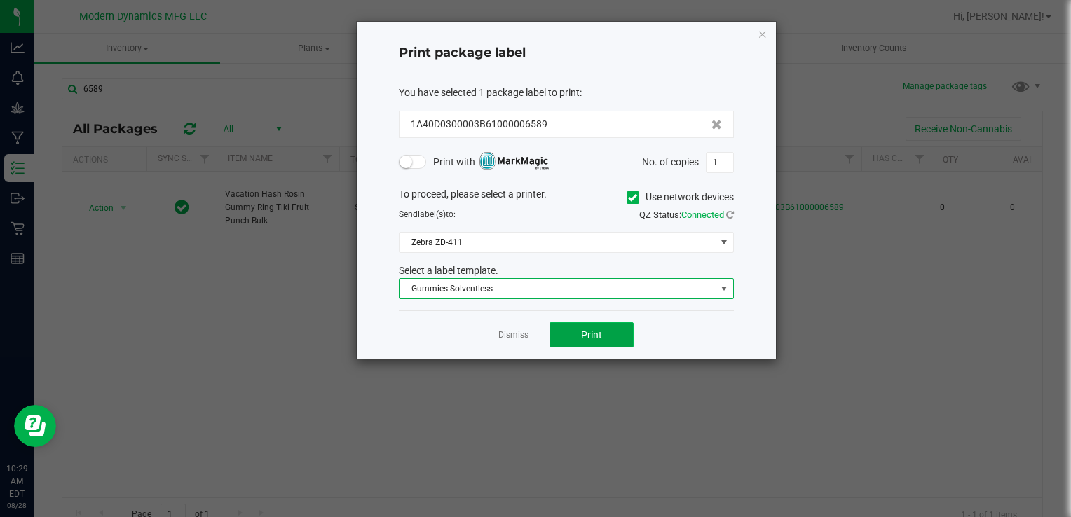
click at [575, 337] on button "Print" at bounding box center [591, 334] width 84 height 25
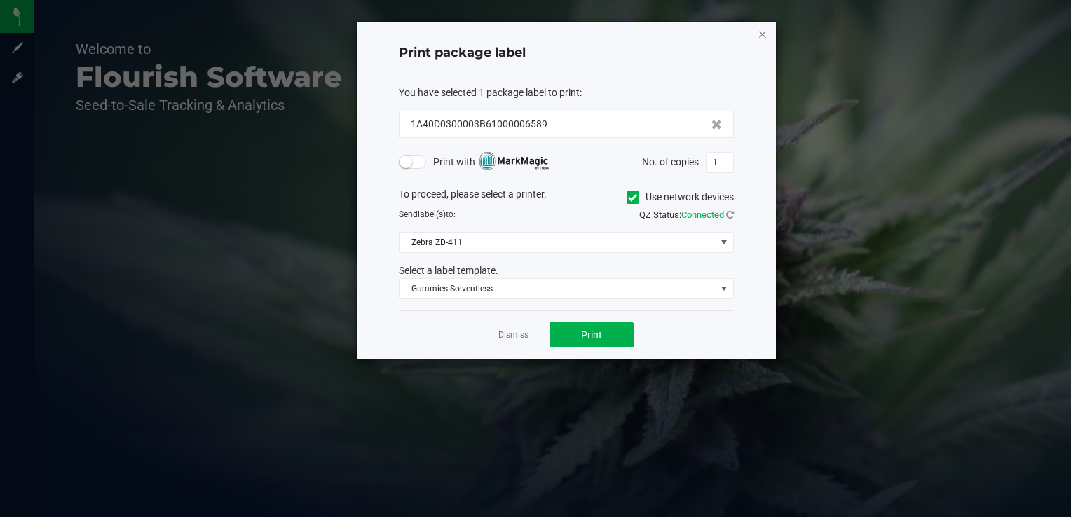
click at [759, 34] on icon "button" at bounding box center [763, 33] width 10 height 17
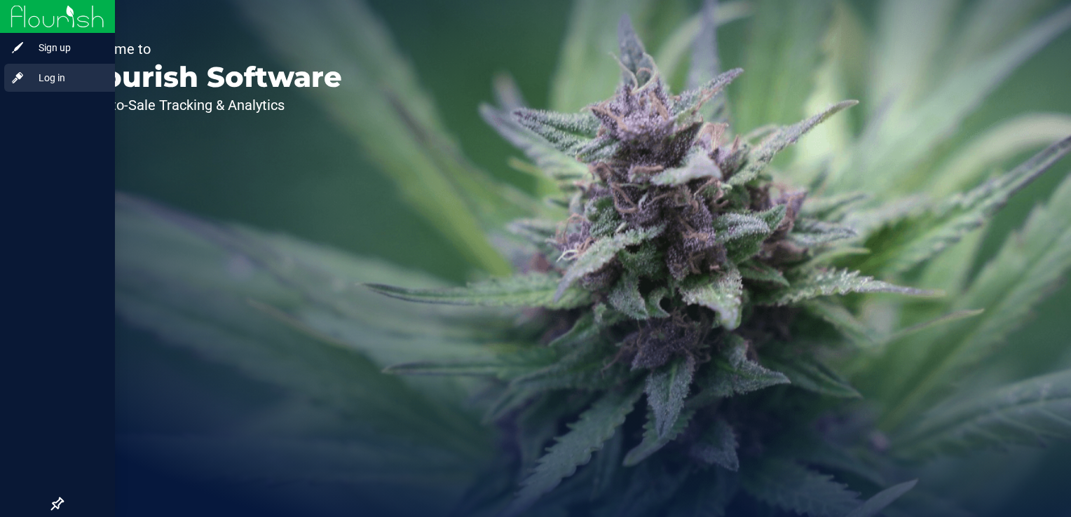
click at [43, 80] on span "Log in" at bounding box center [67, 77] width 84 height 17
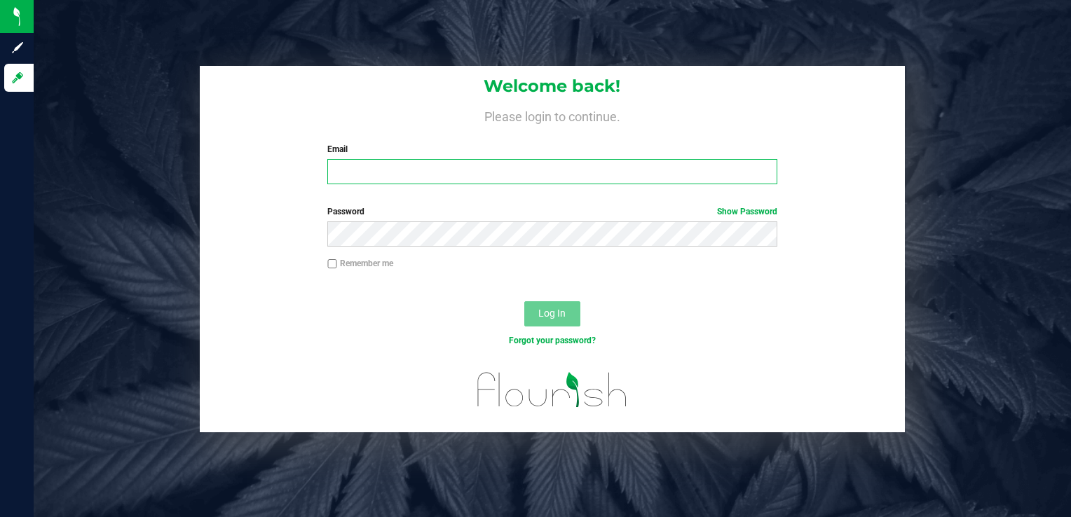
type input "[PERSON_NAME][EMAIL_ADDRESS][DOMAIN_NAME]"
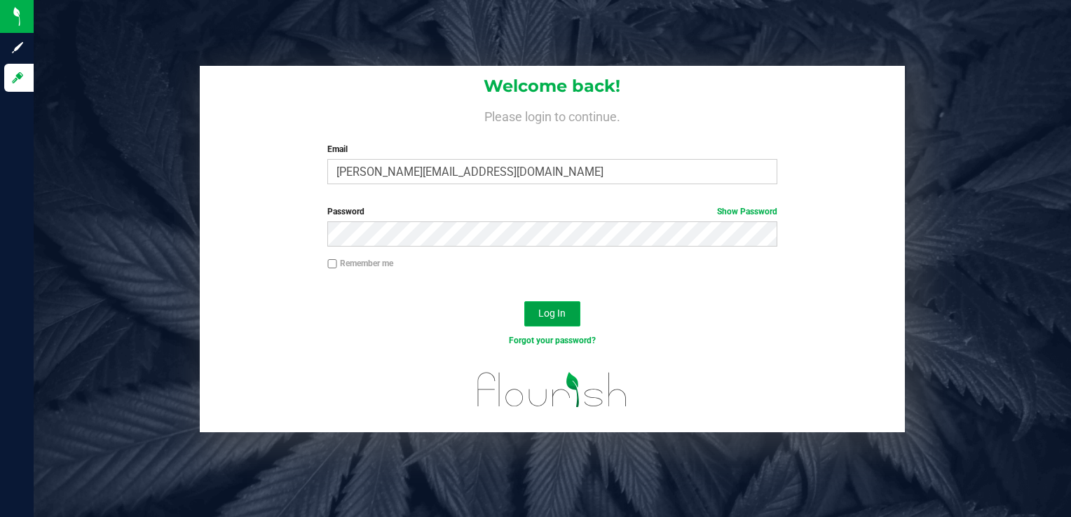
click at [535, 311] on button "Log In" at bounding box center [552, 313] width 56 height 25
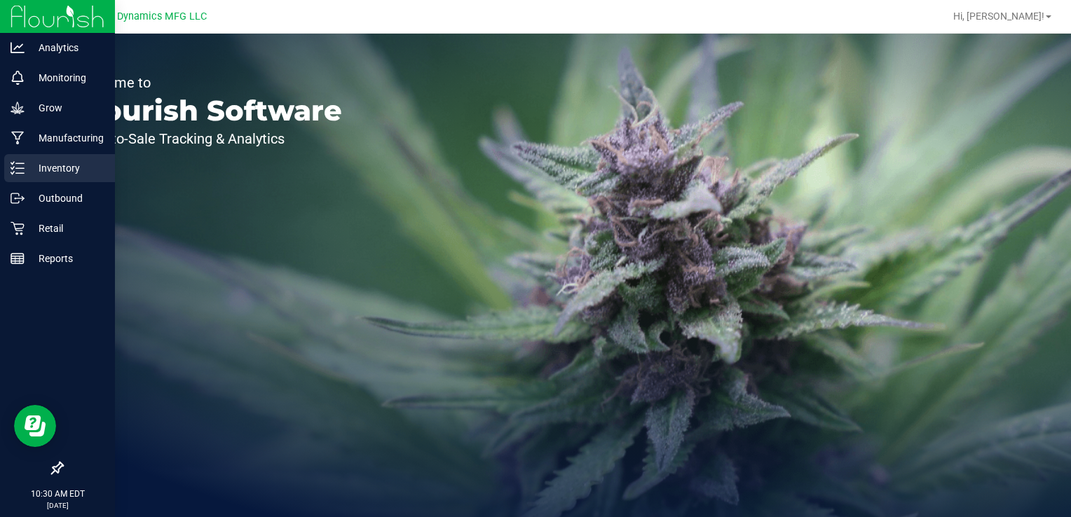
click at [48, 174] on p "Inventory" at bounding box center [67, 168] width 84 height 17
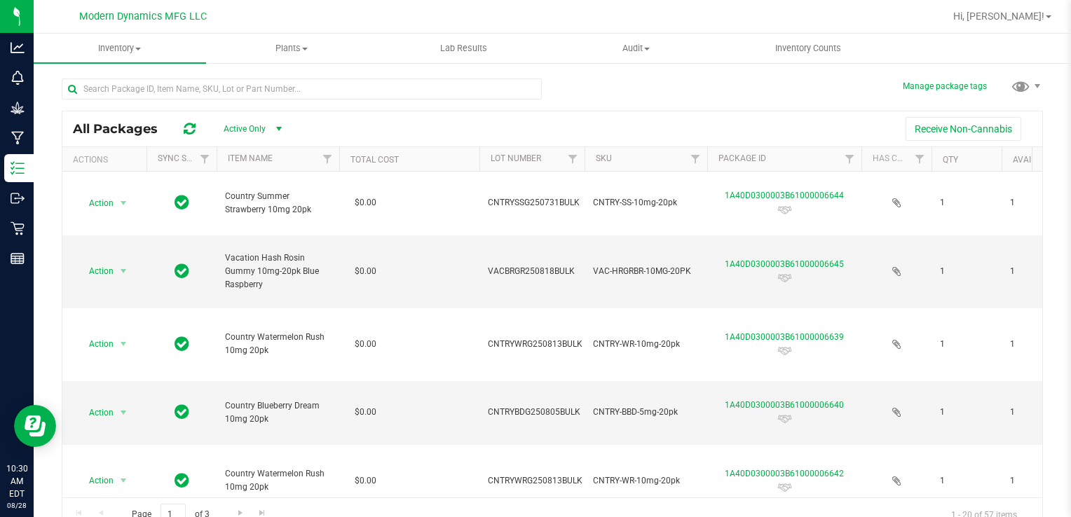
click at [279, 125] on span "select" at bounding box center [278, 128] width 11 height 11
click at [242, 207] on li "All" at bounding box center [250, 214] width 76 height 21
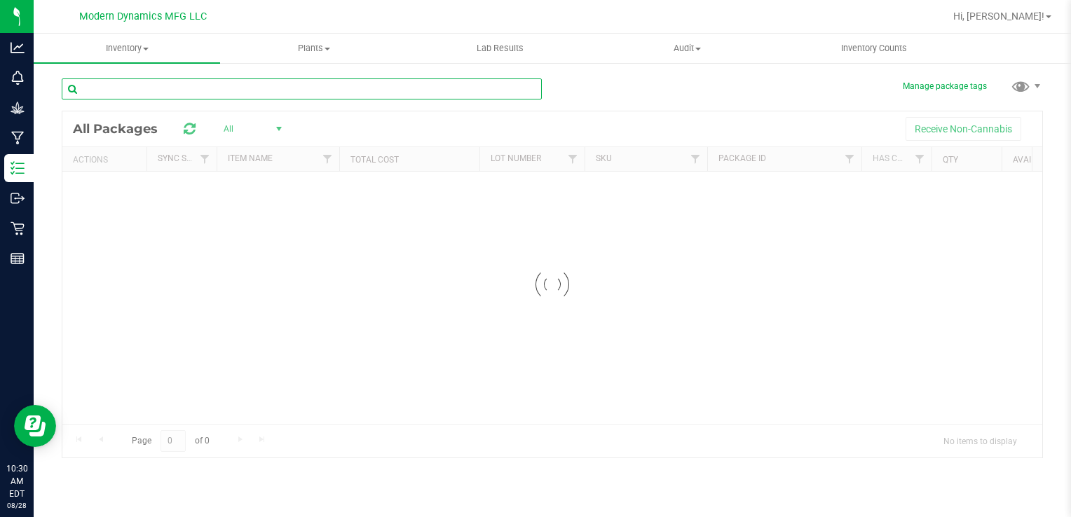
click at [247, 94] on input "text" at bounding box center [302, 88] width 480 height 21
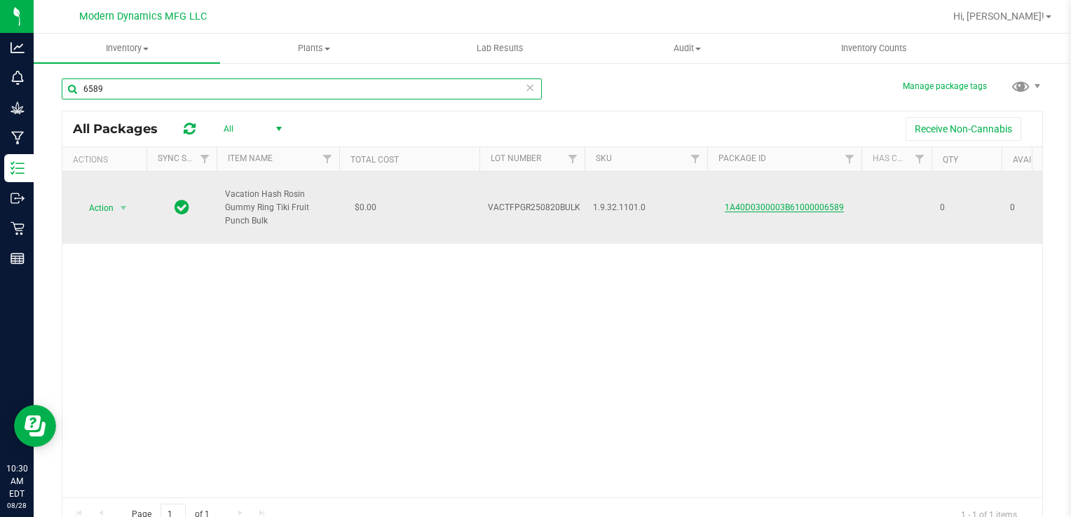
type input "6589"
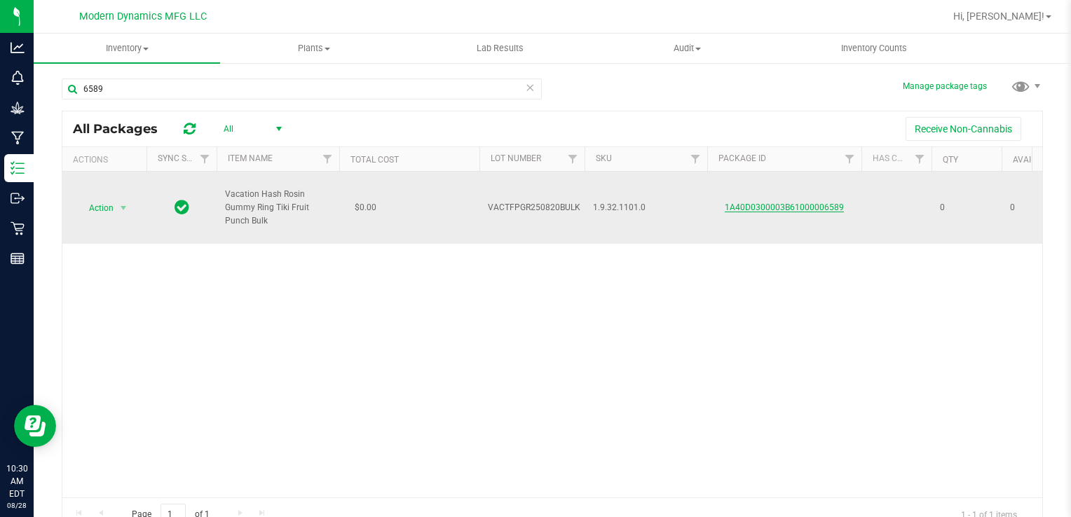
click at [809, 204] on link "1A40D0300003B61000006589" at bounding box center [784, 208] width 119 height 10
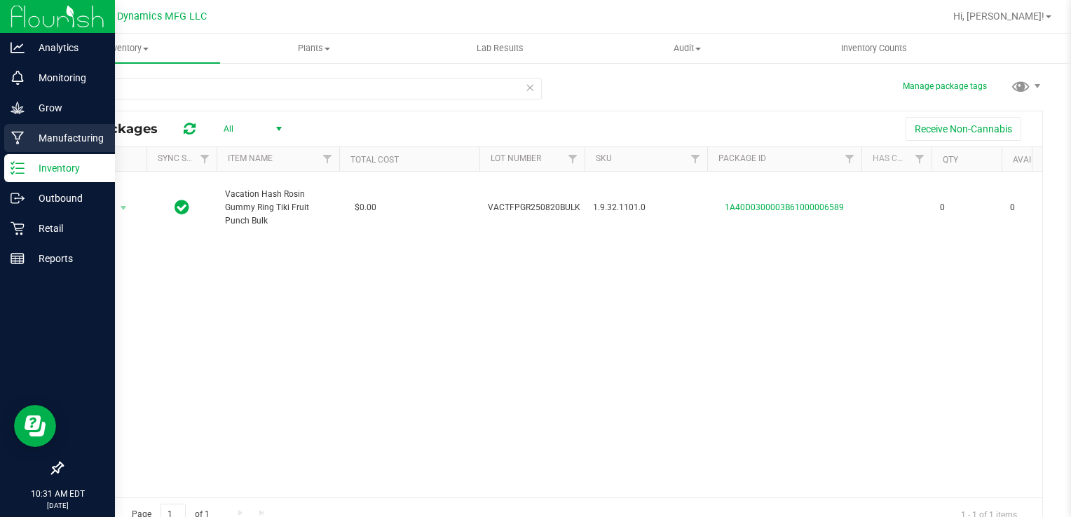
click at [48, 137] on p "Manufacturing" at bounding box center [67, 138] width 84 height 17
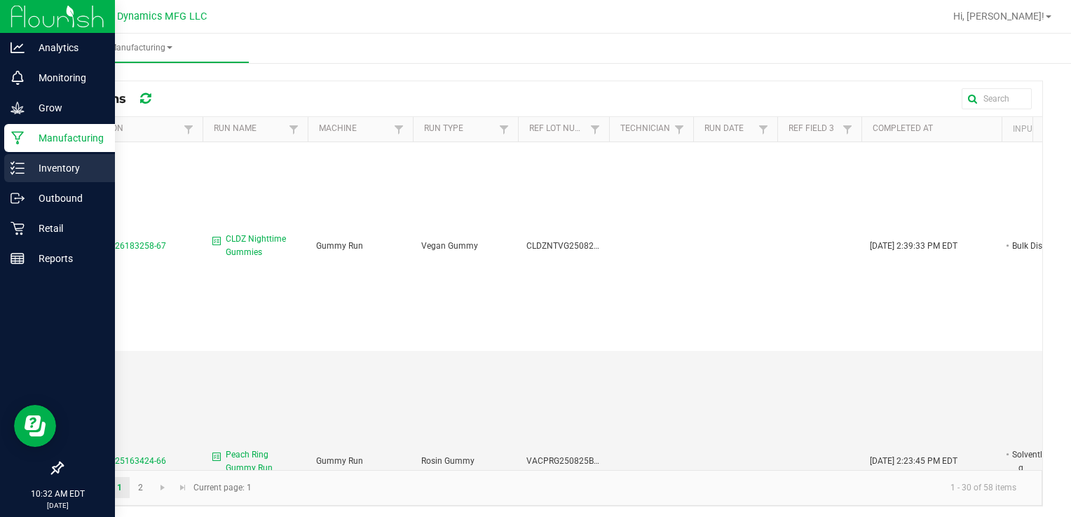
click at [28, 172] on p "Inventory" at bounding box center [67, 168] width 84 height 17
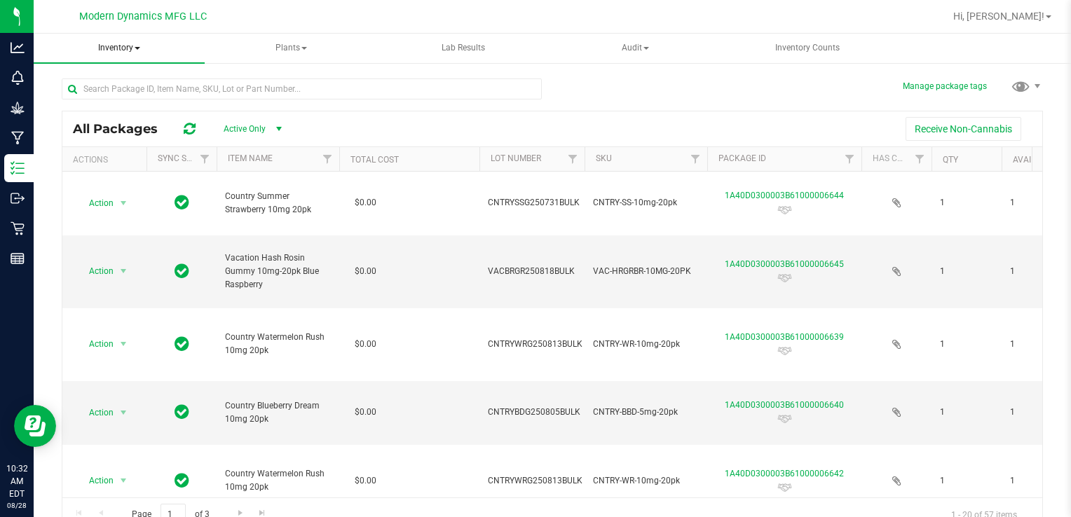
click at [140, 43] on span "Inventory" at bounding box center [119, 48] width 171 height 29
click at [151, 48] on span "Inventory" at bounding box center [119, 48] width 171 height 29
